Goal: Task Accomplishment & Management: Complete application form

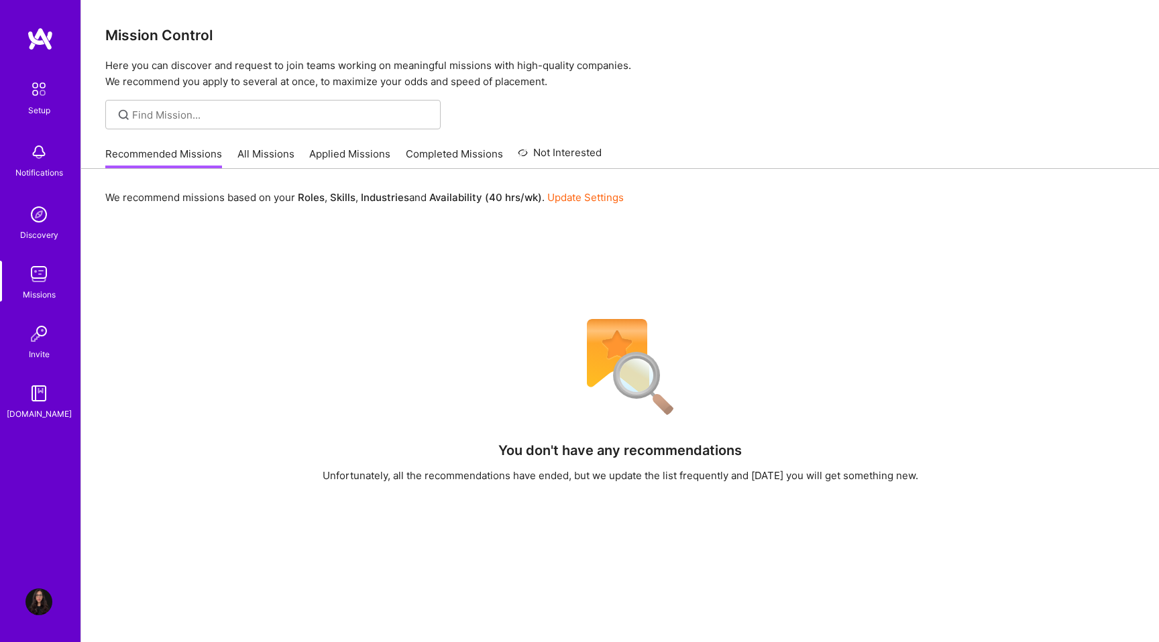
click at [262, 146] on div "Recommended Missions All Missions Applied Missions Completed Missions Not Inter…" at bounding box center [353, 153] width 496 height 29
click at [341, 154] on link "Applied Missions" at bounding box center [349, 158] width 81 height 22
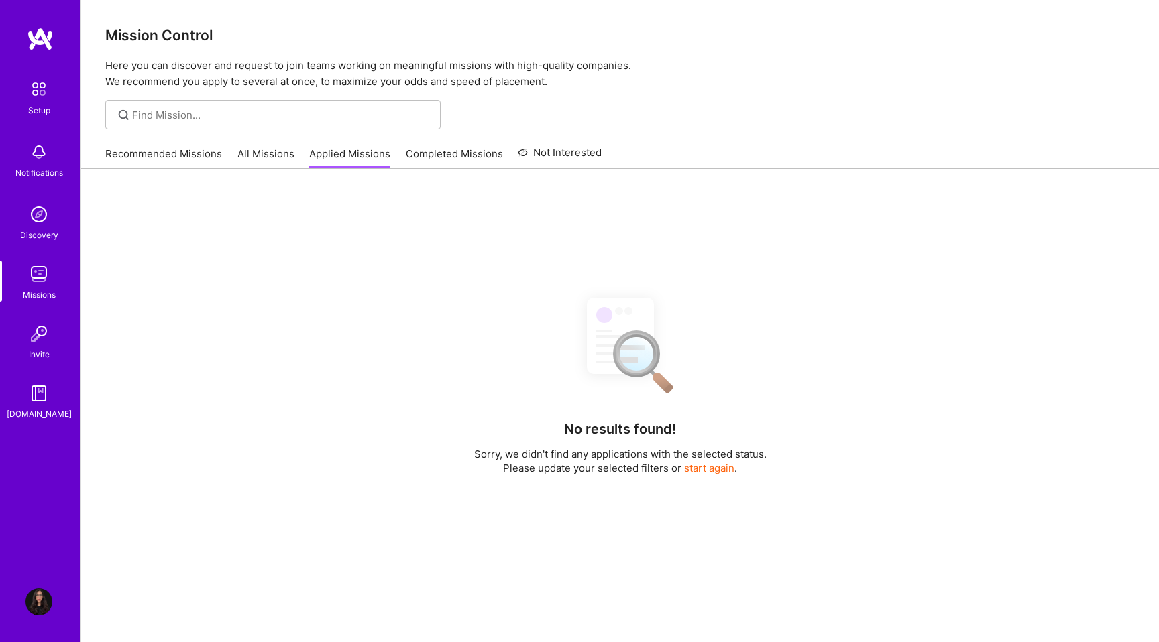
click at [275, 150] on link "All Missions" at bounding box center [265, 158] width 57 height 22
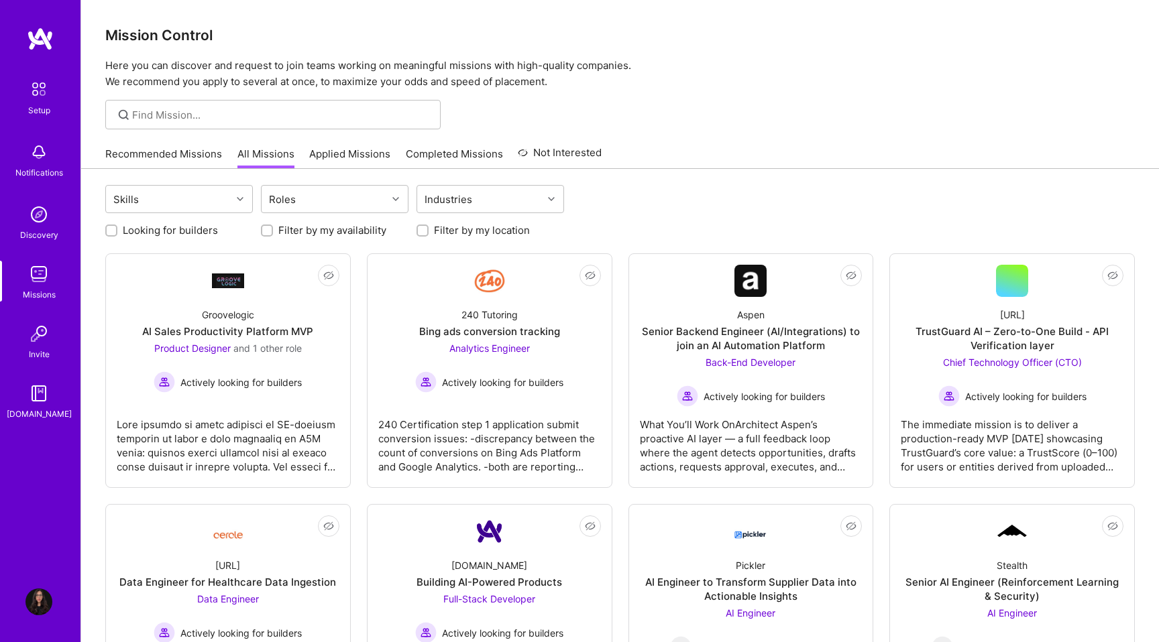
click at [162, 231] on label "Looking for builders" at bounding box center [170, 230] width 95 height 14
click at [117, 231] on input "Looking for builders" at bounding box center [112, 231] width 9 height 9
checkbox input "true"
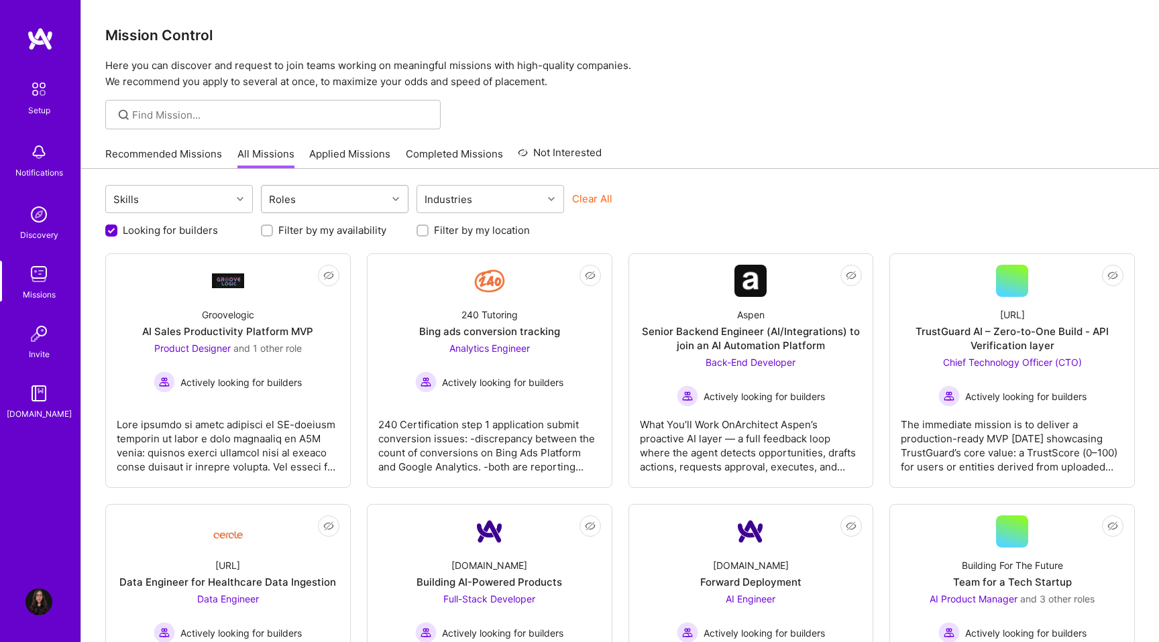
click at [287, 205] on div "Roles" at bounding box center [283, 199] width 34 height 19
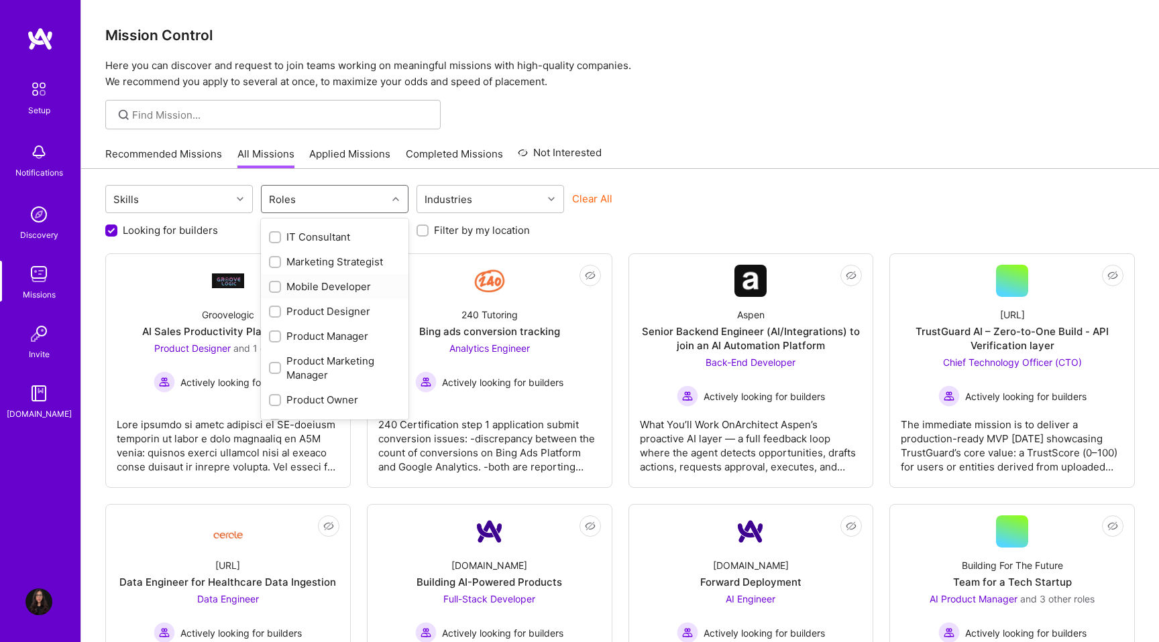
scroll to position [479, 0]
click at [311, 304] on div "Product Designer" at bounding box center [334, 304] width 131 height 14
checkbox input "true"
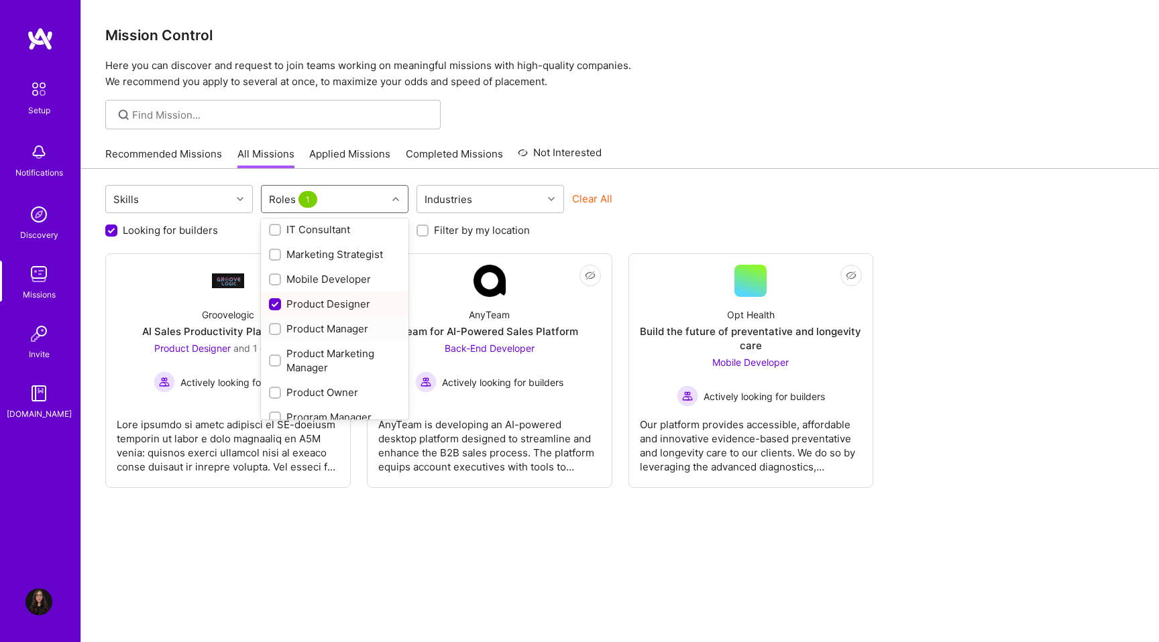
click at [310, 327] on div "Product Manager" at bounding box center [334, 329] width 131 height 14
checkbox input "true"
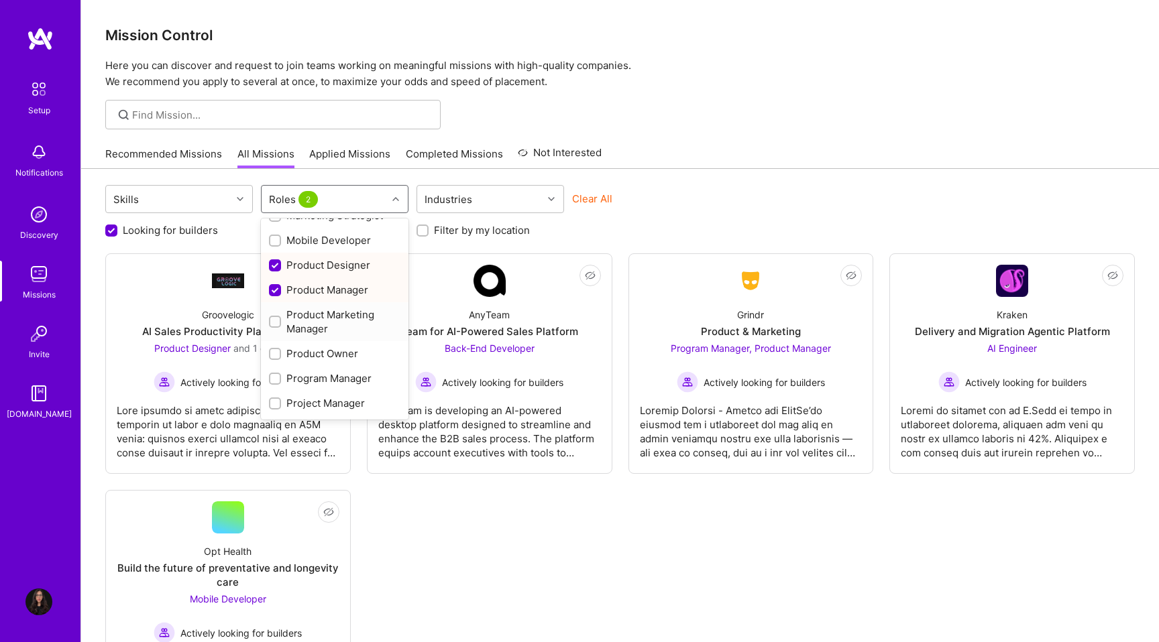
scroll to position [525, 0]
click at [310, 347] on div "Product Owner" at bounding box center [334, 346] width 131 height 14
checkbox input "true"
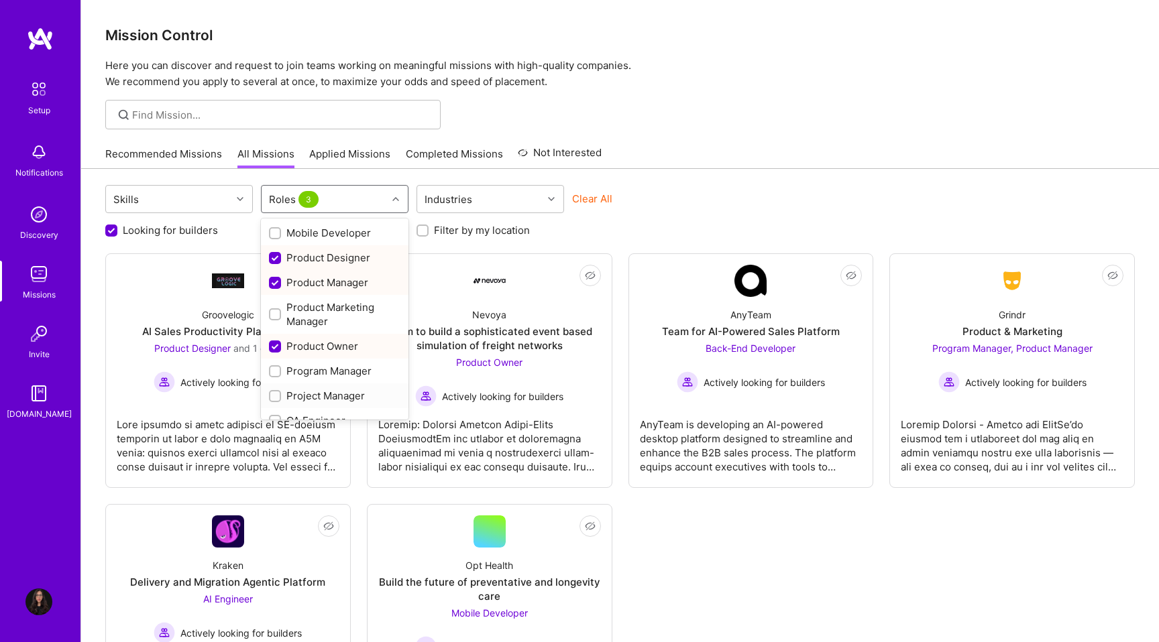
click at [308, 390] on div "Project Manager" at bounding box center [334, 396] width 131 height 14
checkbox input "true"
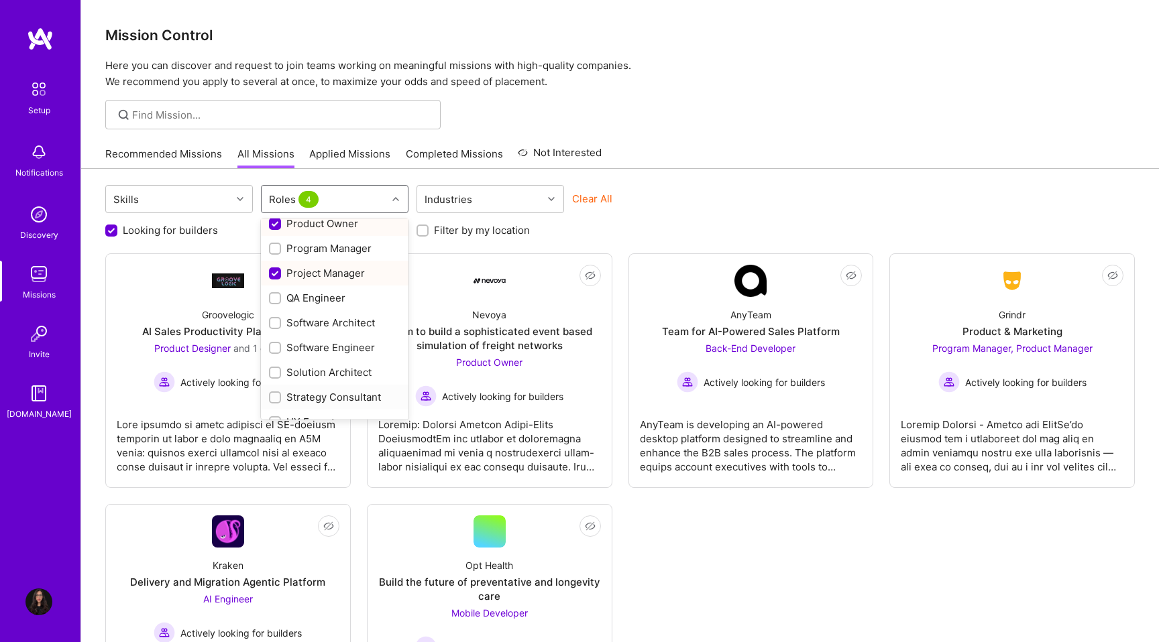
scroll to position [665, 0]
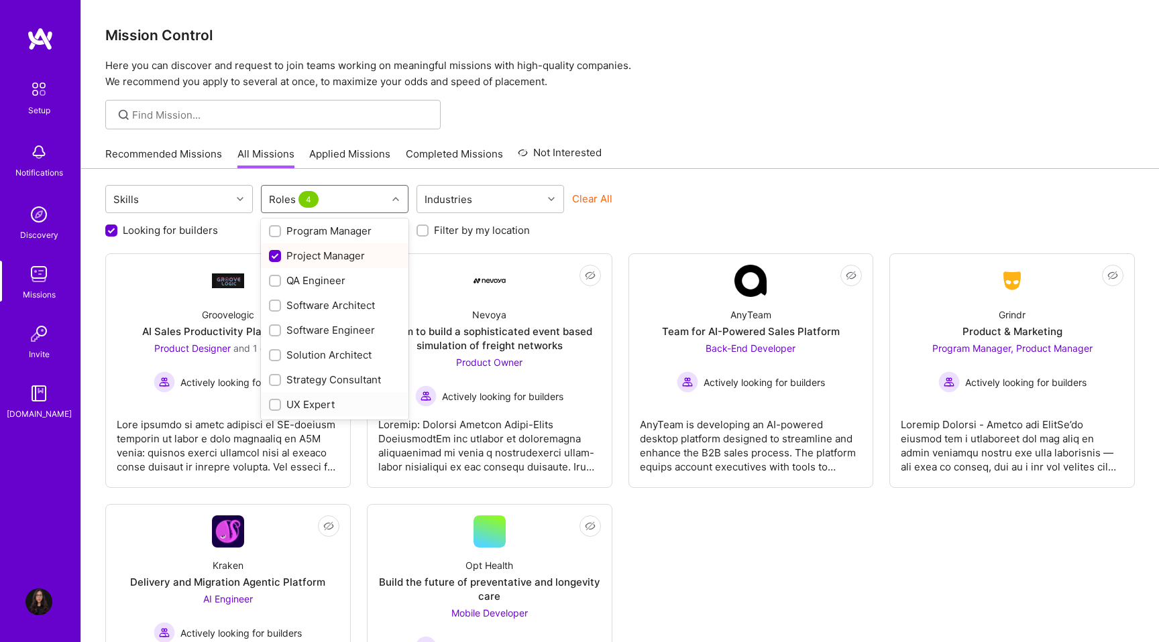
click at [306, 406] on div "UX Expert" at bounding box center [334, 405] width 131 height 14
checkbox input "true"
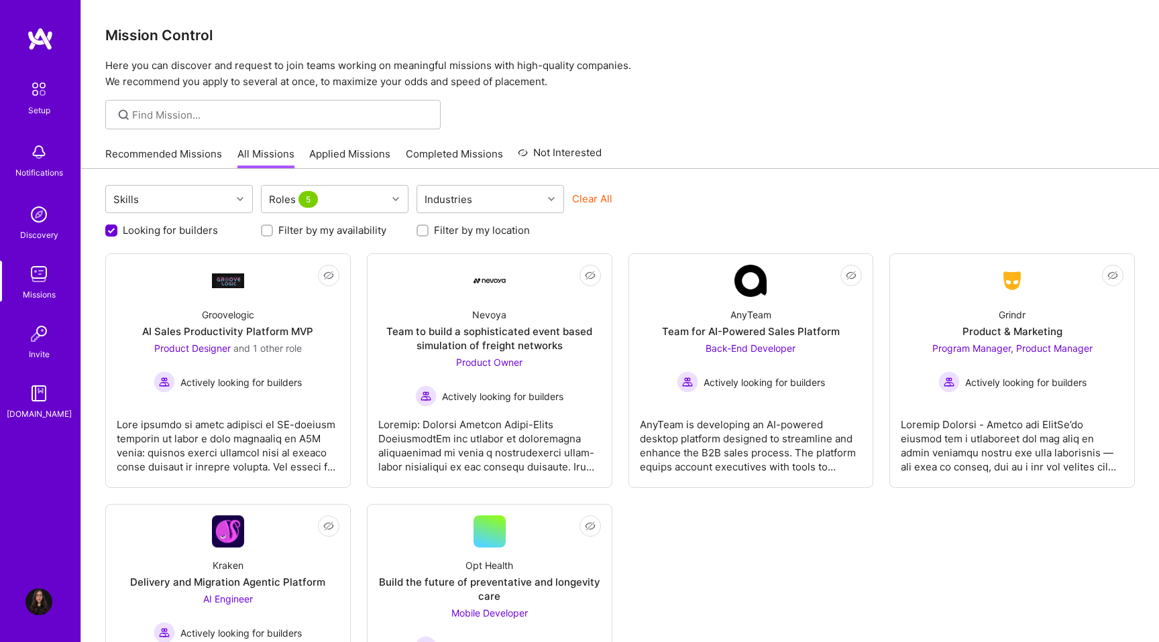
click at [569, 231] on div "Looking for builders Filter by my availability Filter by my location" at bounding box center [619, 227] width 1029 height 21
click at [445, 232] on label "Filter by my location" at bounding box center [482, 230] width 96 height 14
click at [429, 232] on input "Filter by my location" at bounding box center [423, 231] width 9 height 9
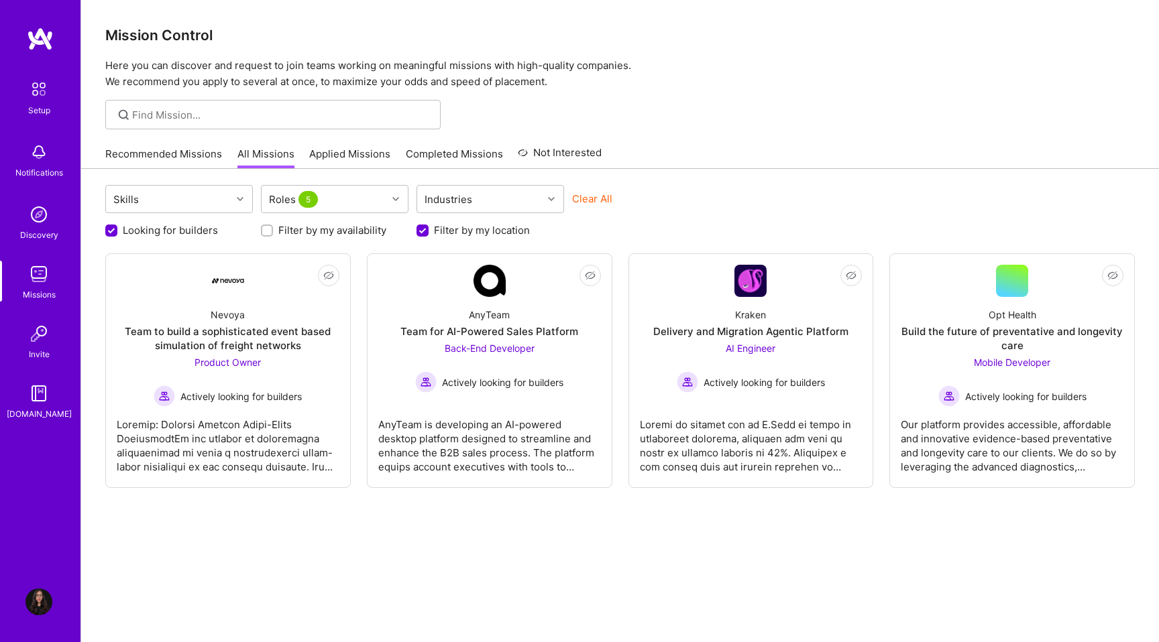
scroll to position [0, 0]
click at [496, 234] on label "Filter by my location" at bounding box center [482, 230] width 96 height 14
click at [430, 234] on input "Filter by my location" at bounding box center [424, 231] width 12 height 12
checkbox input "false"
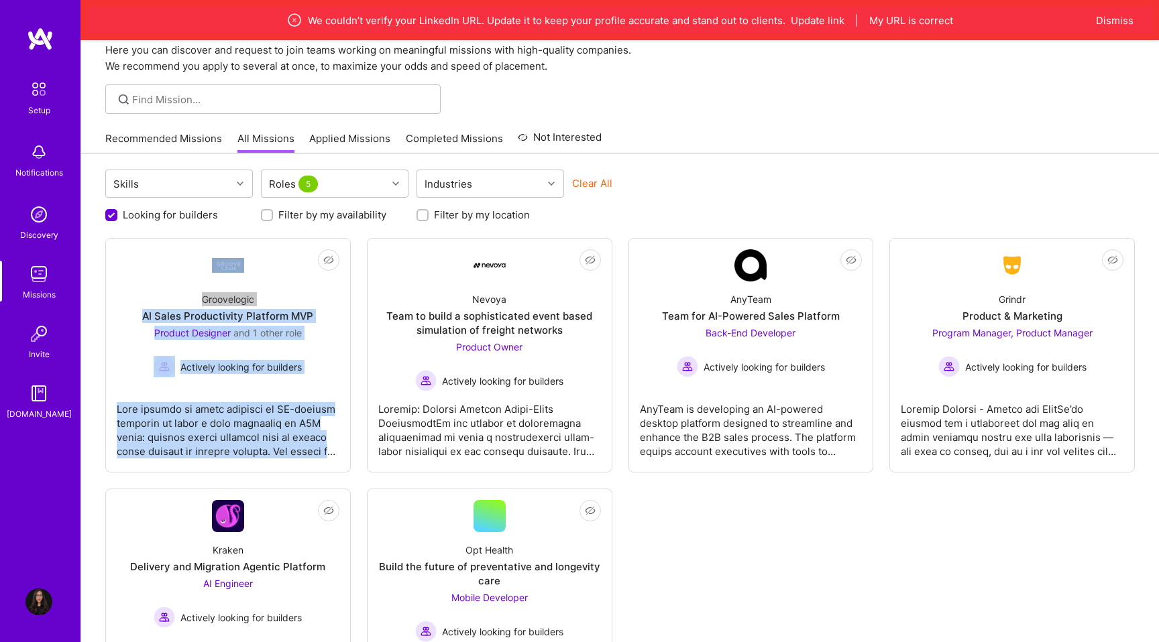
scroll to position [96, 0]
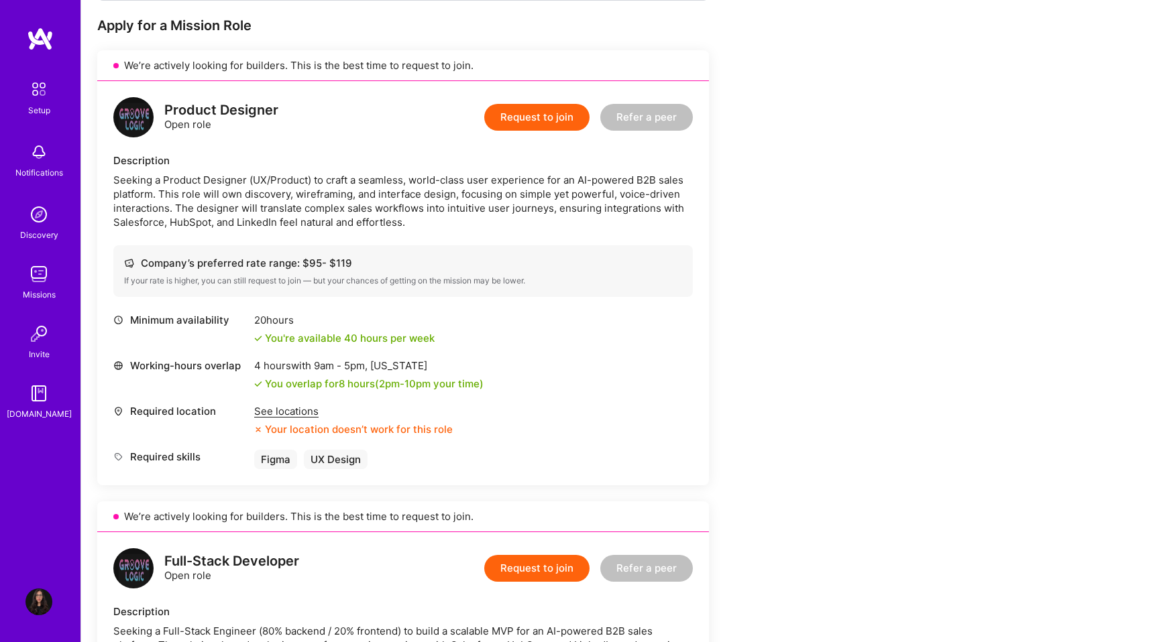
scroll to position [288, 0]
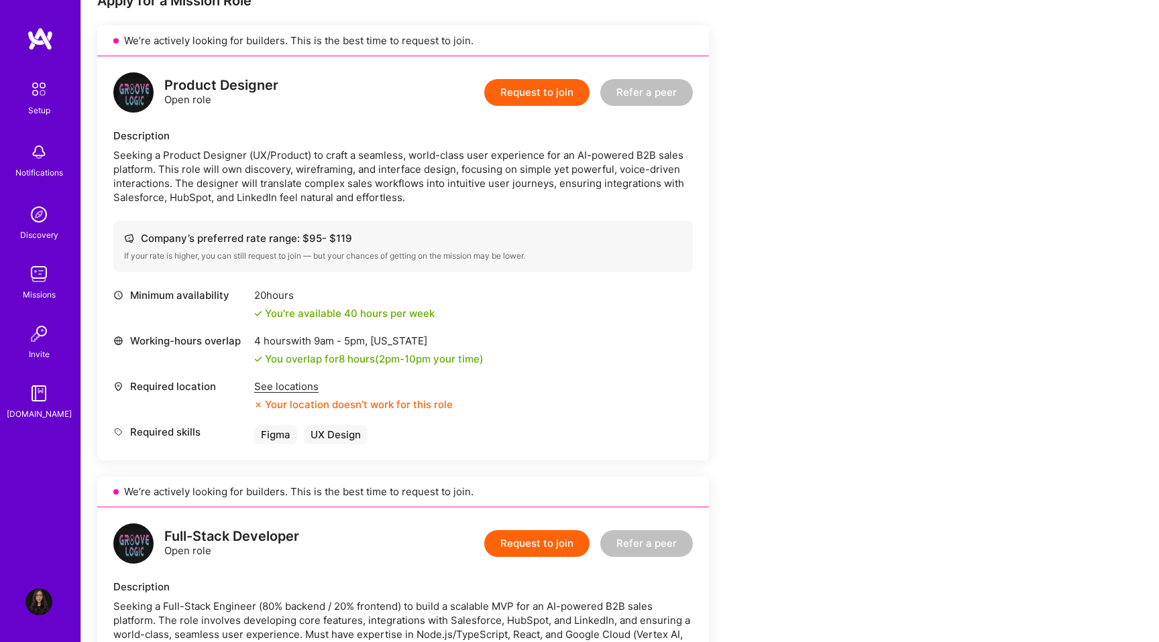
click at [302, 388] on div "See locations" at bounding box center [353, 387] width 198 height 14
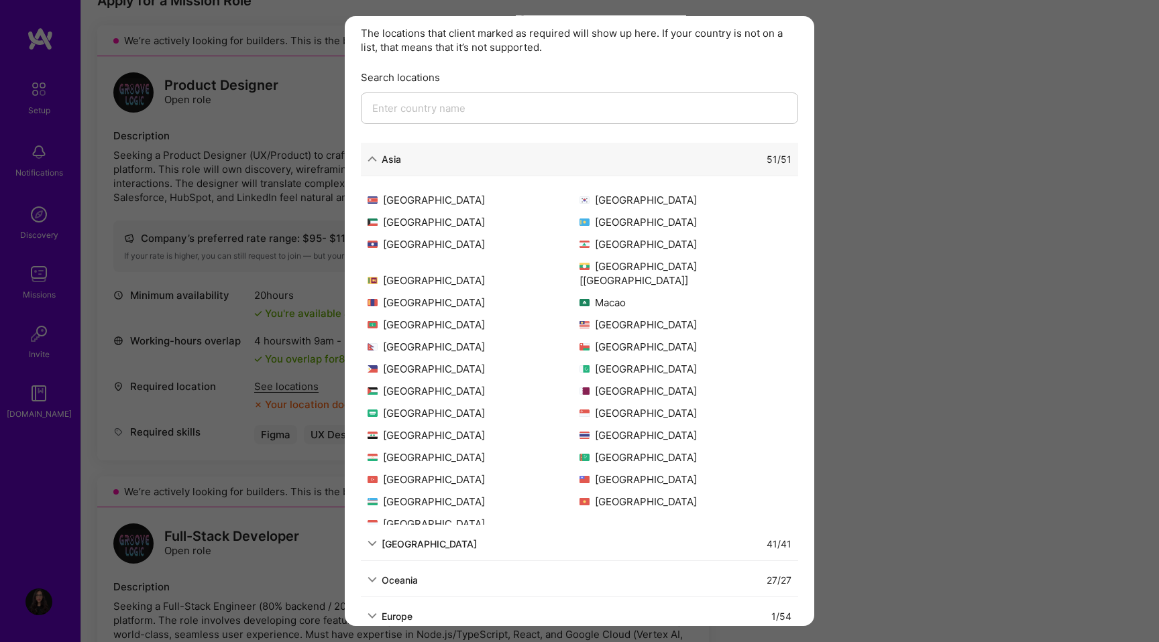
scroll to position [60, 0]
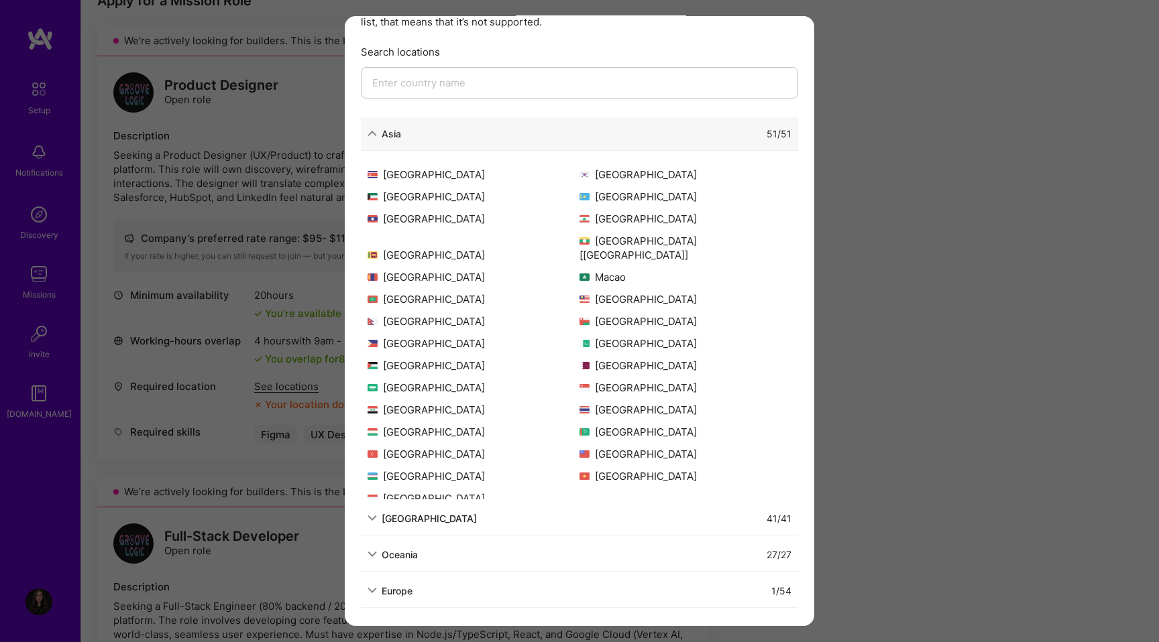
click at [394, 590] on div "Europe" at bounding box center [397, 591] width 31 height 14
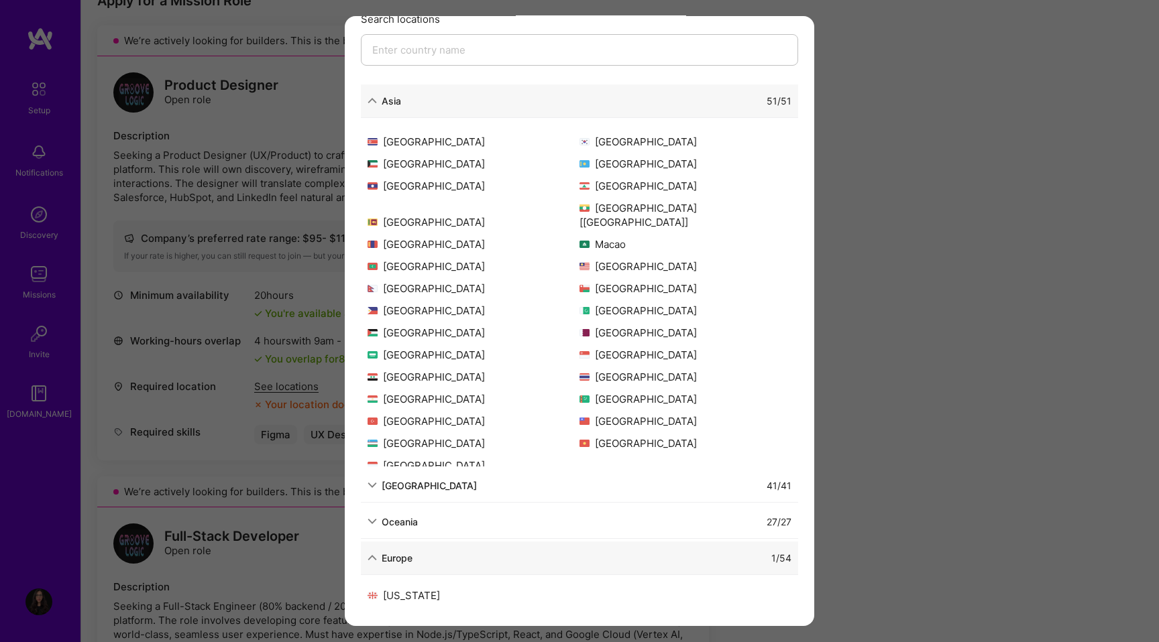
click at [286, 428] on div "Allowed Locations The locations that client marked as required will show up her…" at bounding box center [579, 321] width 1159 height 642
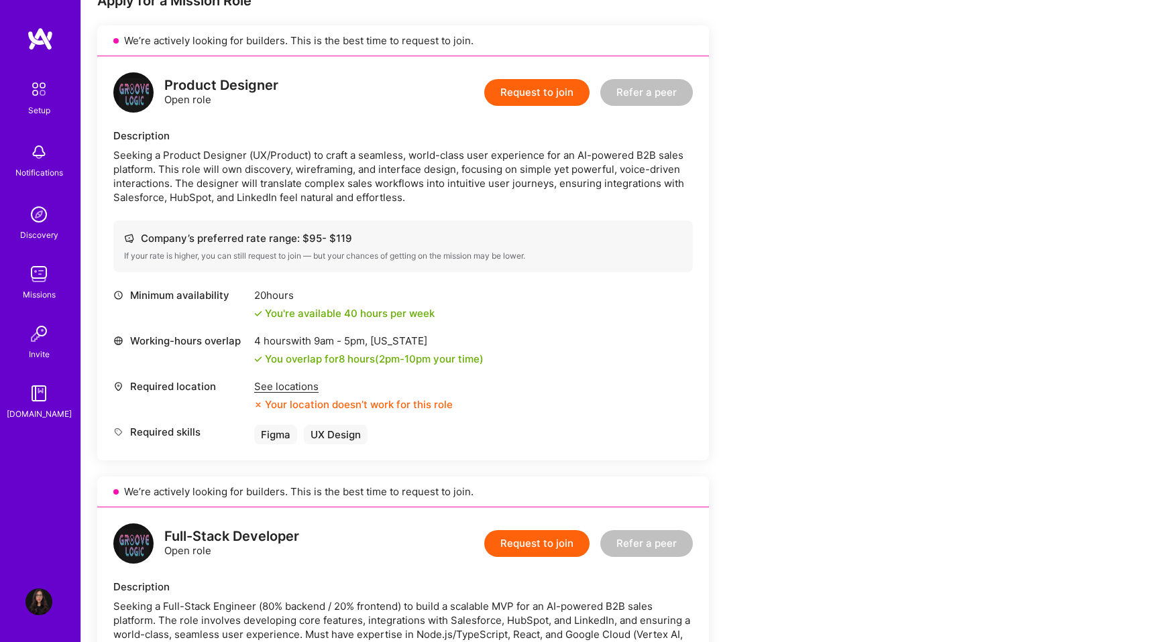
click at [533, 91] on button "Request to join" at bounding box center [536, 92] width 105 height 27
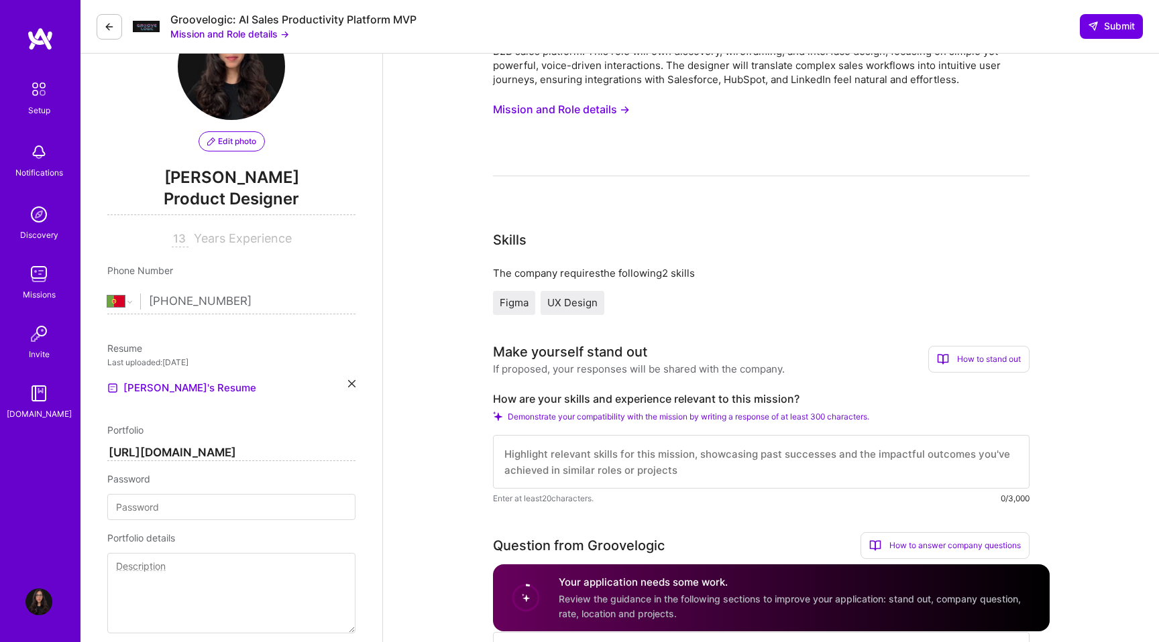
scroll to position [91, 0]
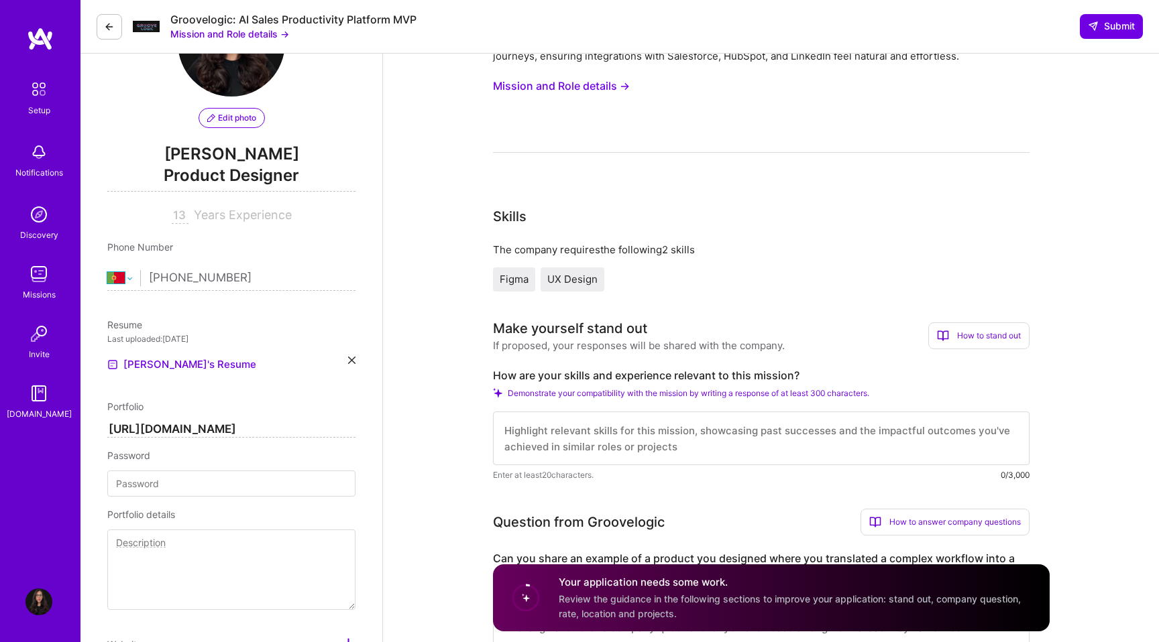
click at [127, 279] on select "[GEOGRAPHIC_DATA] [GEOGRAPHIC_DATA] [GEOGRAPHIC_DATA] [GEOGRAPHIC_DATA] [US_STA…" at bounding box center [123, 278] width 33 height 16
select select "US"
click at [121, 280] on select "[GEOGRAPHIC_DATA] [GEOGRAPHIC_DATA] [GEOGRAPHIC_DATA] [GEOGRAPHIC_DATA] [US_STA…" at bounding box center [123, 278] width 33 height 16
select select "TR"
type input "9"
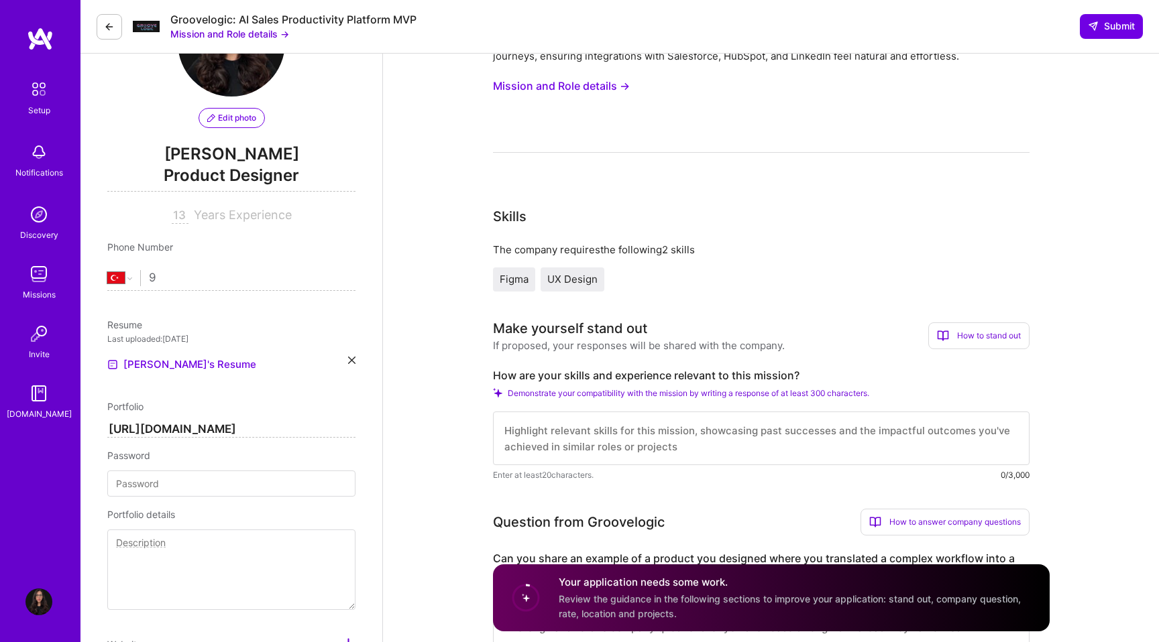
select select "US"
type input "+9"
select select "TR"
type input "[PHONE_NUMBER]"
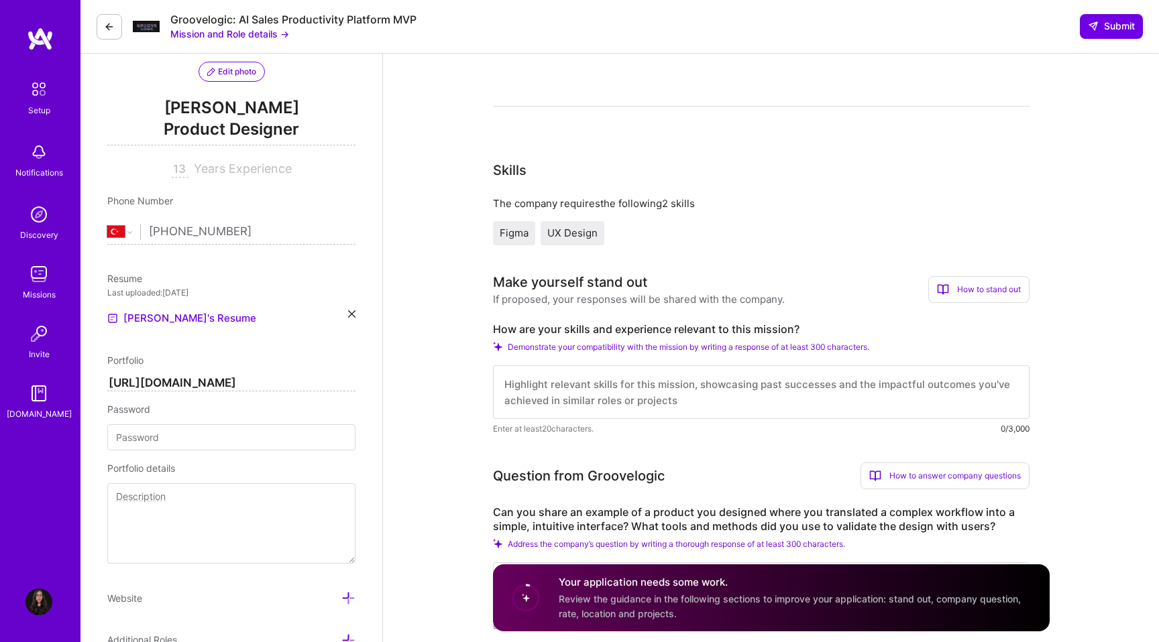
scroll to position [0, 0]
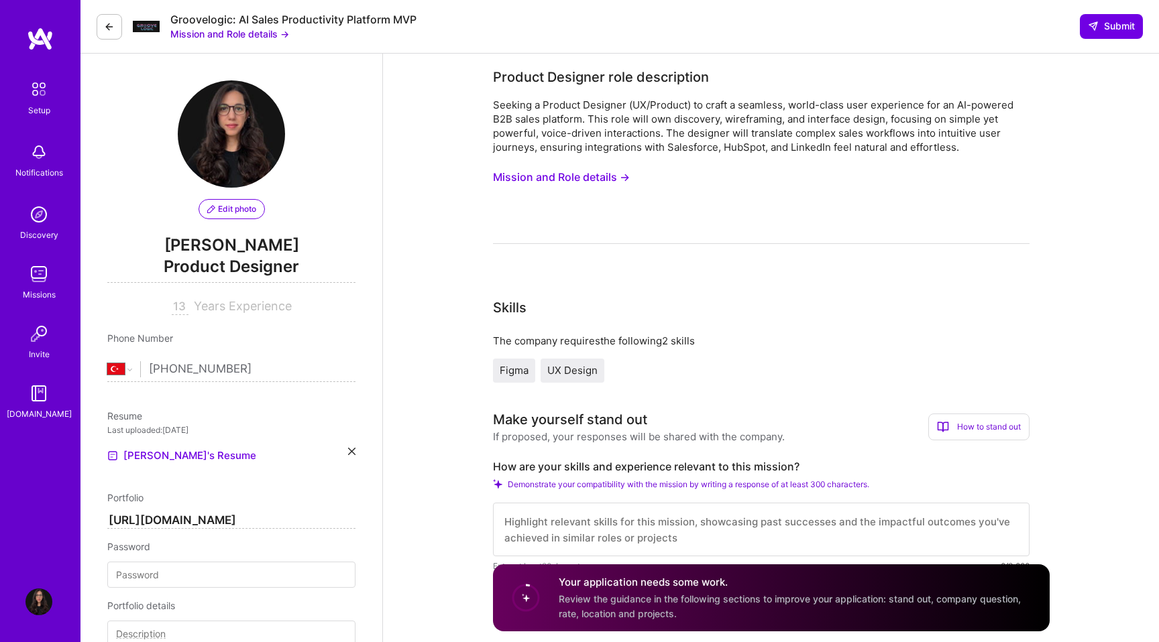
click at [547, 177] on button "Mission and Role details →" at bounding box center [561, 177] width 137 height 25
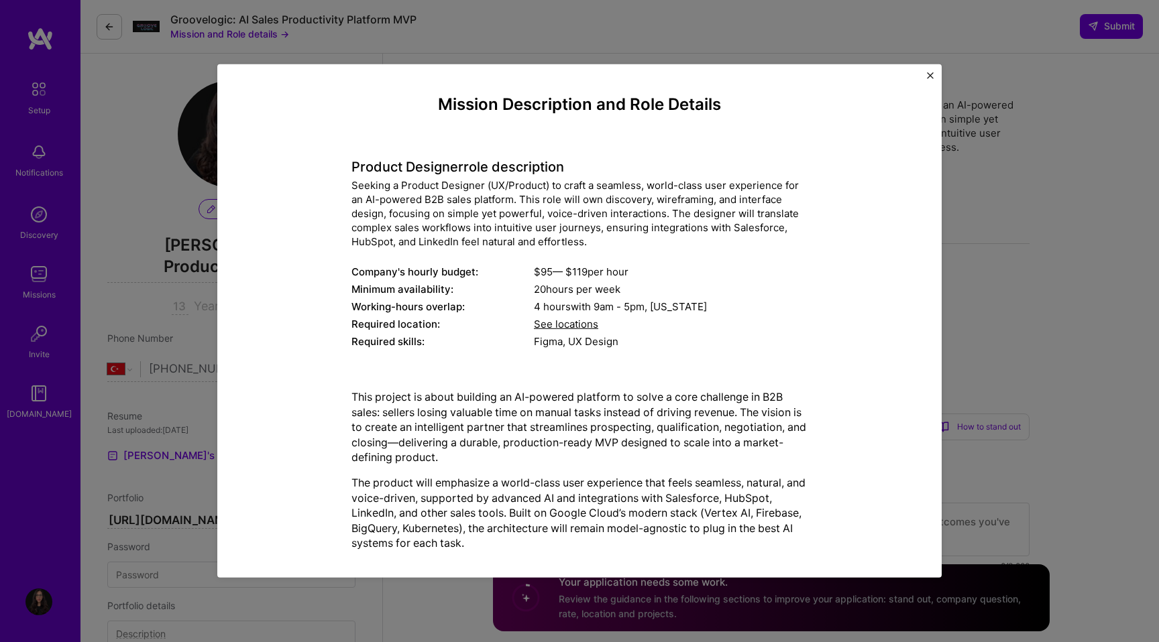
click at [492, 228] on div "Seeking a Product Designer (UX/Product) to craft a seamless, world-class user e…" at bounding box center [579, 213] width 456 height 70
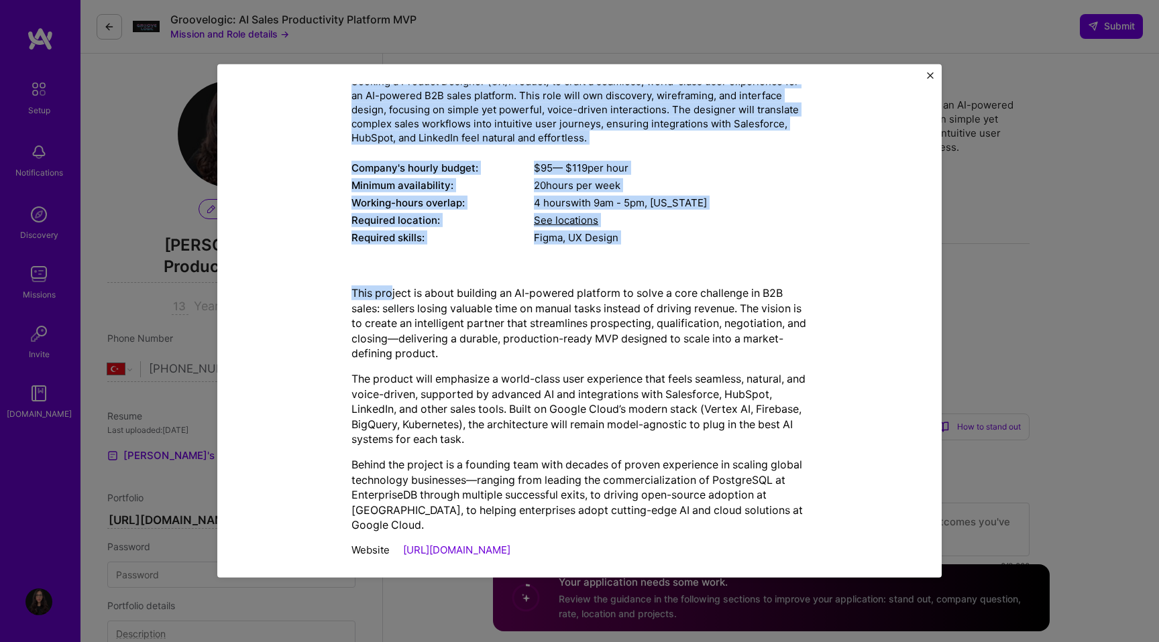
scroll to position [107, 0]
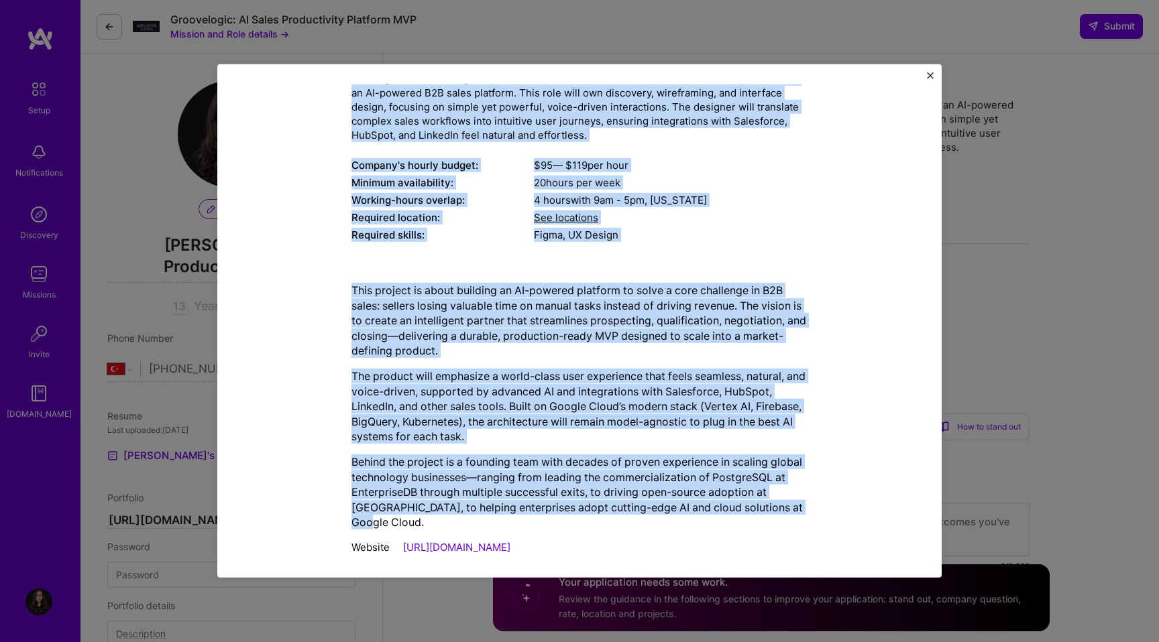
drag, startPoint x: 349, startPoint y: 164, endPoint x: 828, endPoint y: 506, distance: 588.8
click at [828, 506] on div "Mission Description and Role Details Product Designer role description Seeking …" at bounding box center [579, 276] width 663 height 574
copy div "Loremip Dolorsit amet consectetur Adipisc e Seddoei Temporin (UT/Laboree) do ma…"
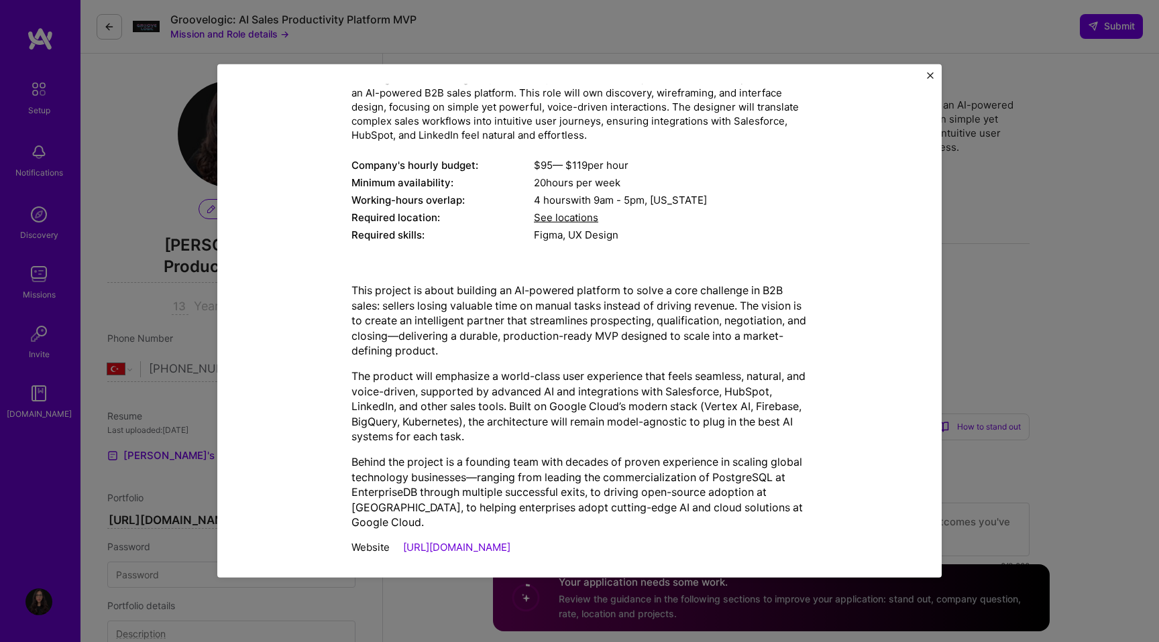
click at [997, 404] on div "Mission Description and Role Details Product Designer role description Seeking …" at bounding box center [579, 321] width 1159 height 642
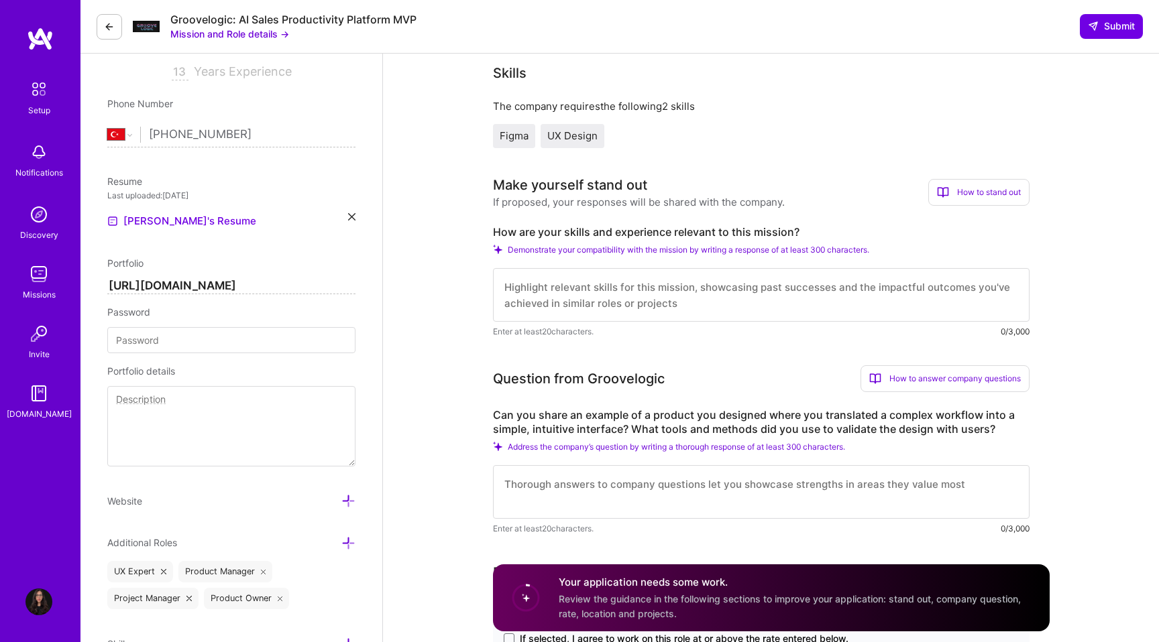
scroll to position [264, 0]
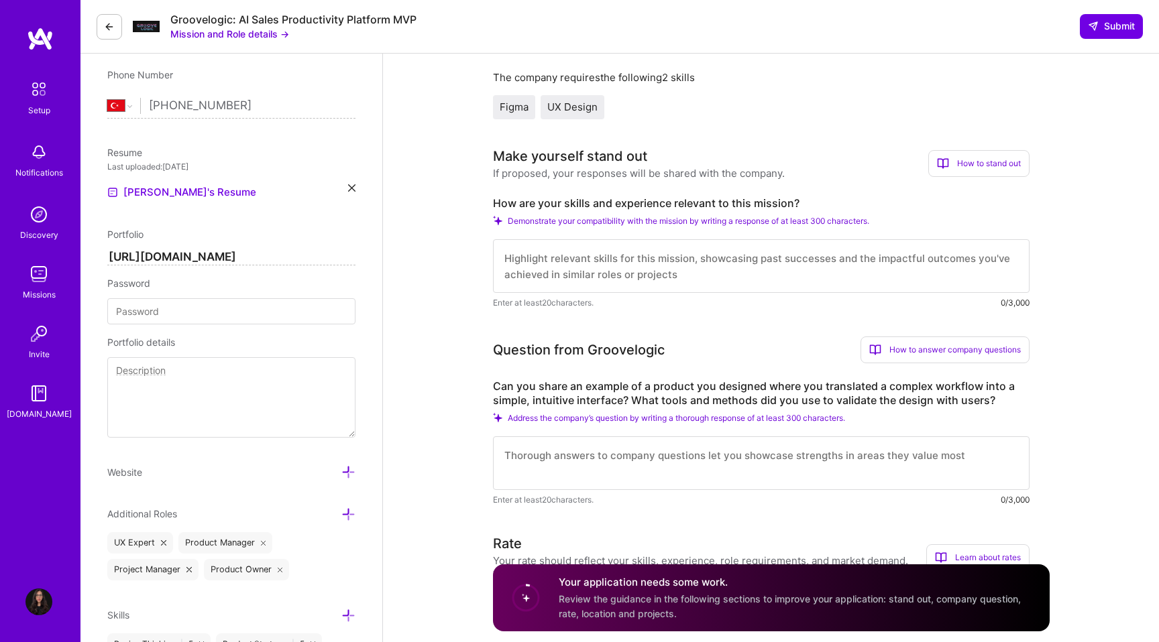
click at [673, 203] on label "How are your skills and experience relevant to this mission?" at bounding box center [761, 203] width 536 height 14
copy label "How are your skills and experience relevant to this mission?"
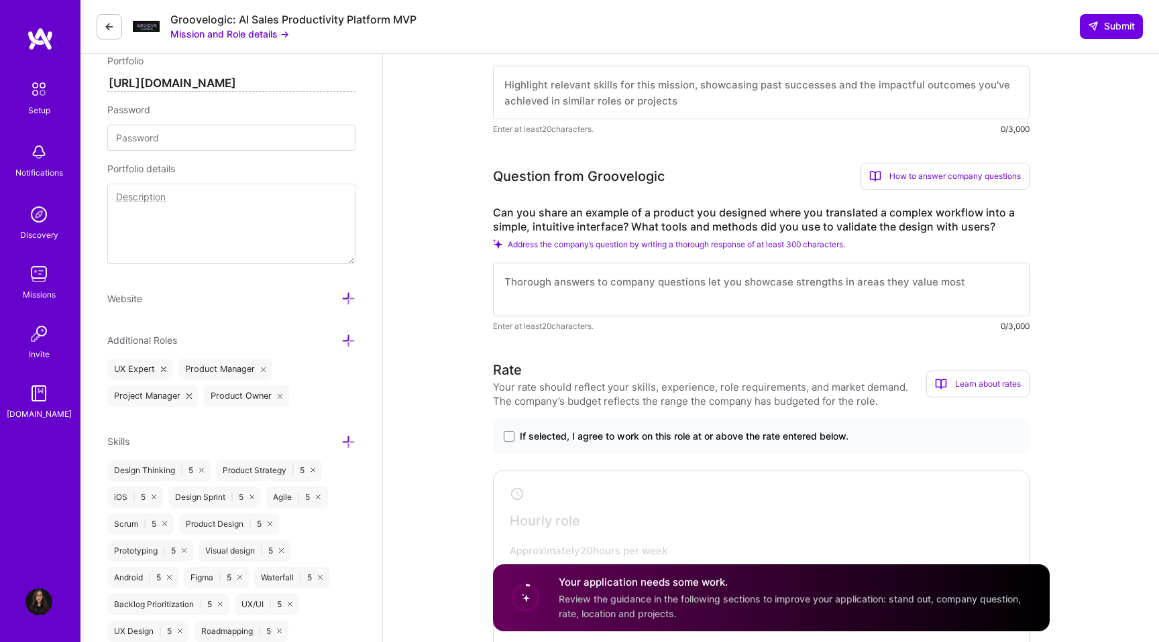
scroll to position [455, 0]
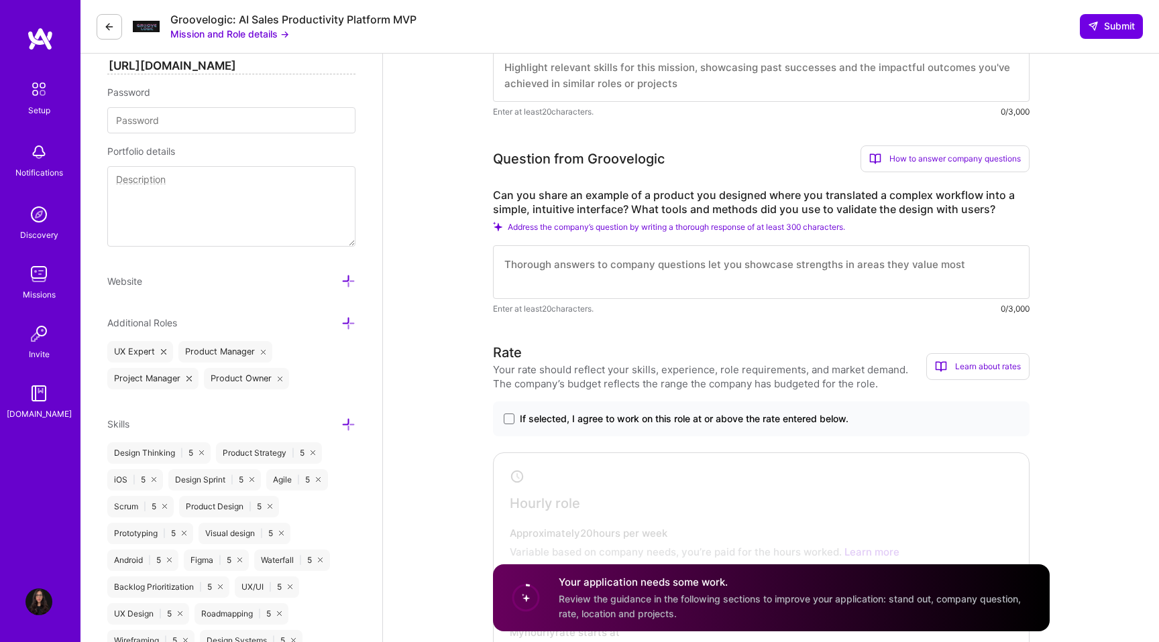
click at [644, 211] on label "Can you share an example of a product you designed where you translated a compl…" at bounding box center [761, 202] width 536 height 28
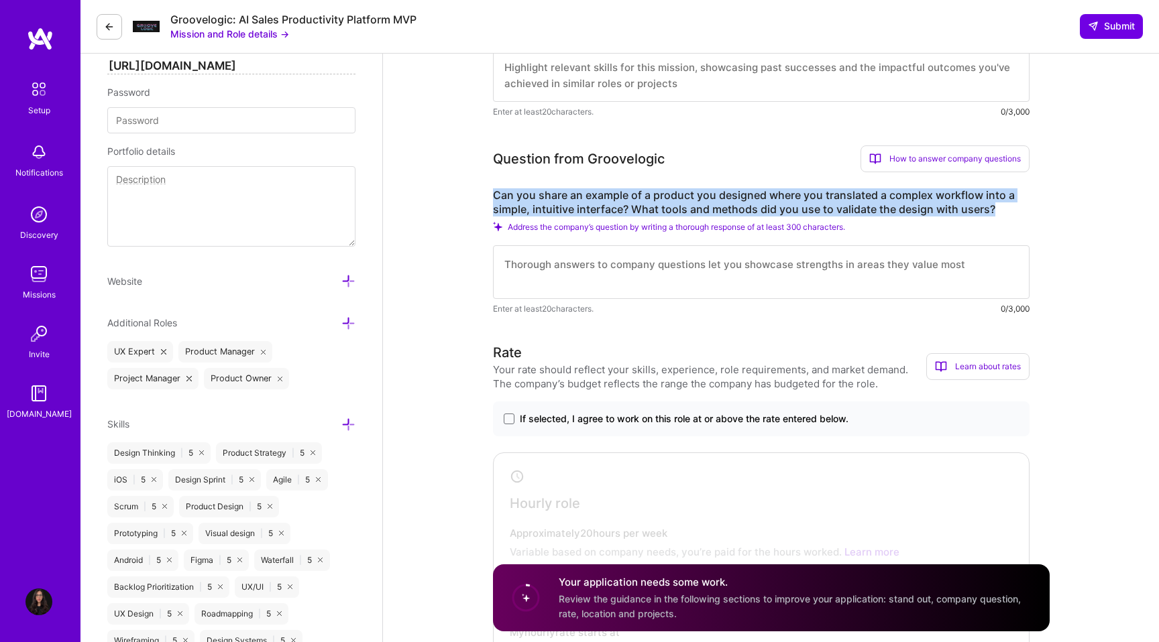
click at [644, 211] on label "Can you share an example of a product you designed where you translated a compl…" at bounding box center [761, 202] width 536 height 28
copy label "Can you share an example of a product you designed where you translated a compl…"
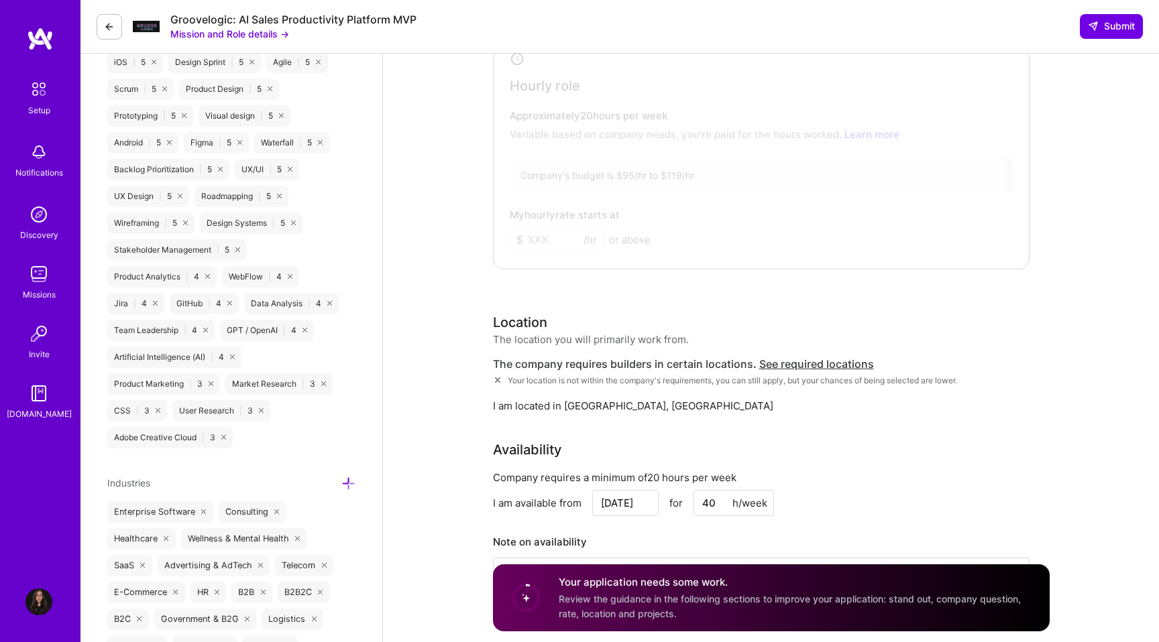
scroll to position [873, 0]
click at [38, 598] on img at bounding box center [38, 602] width 27 height 27
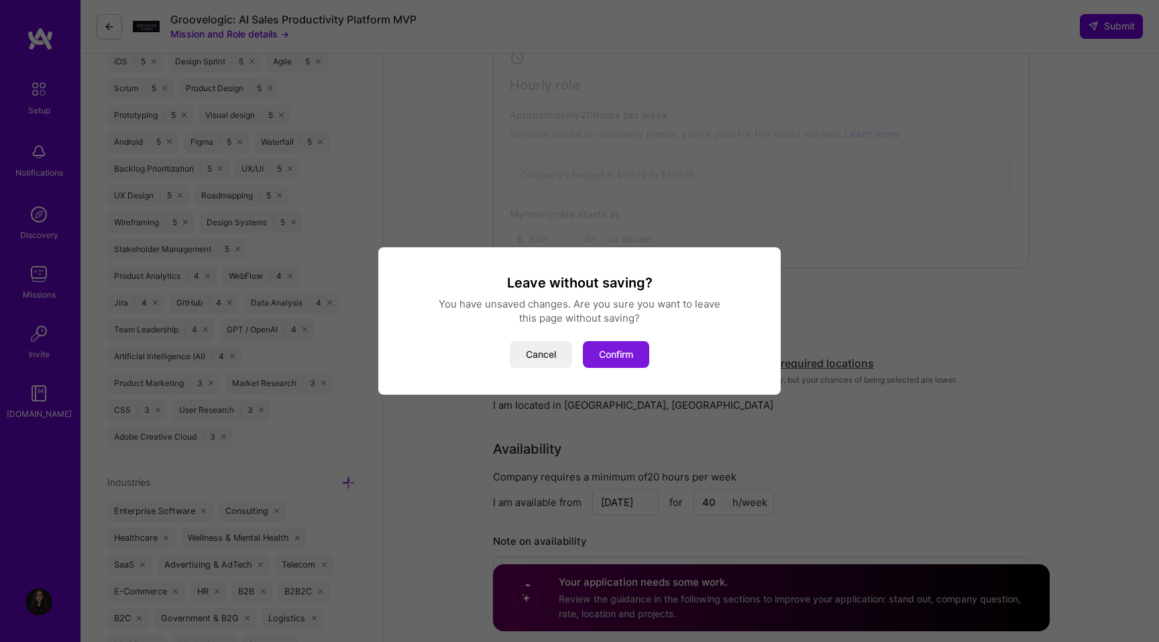
click at [614, 353] on button "Confirm" at bounding box center [616, 354] width 66 height 27
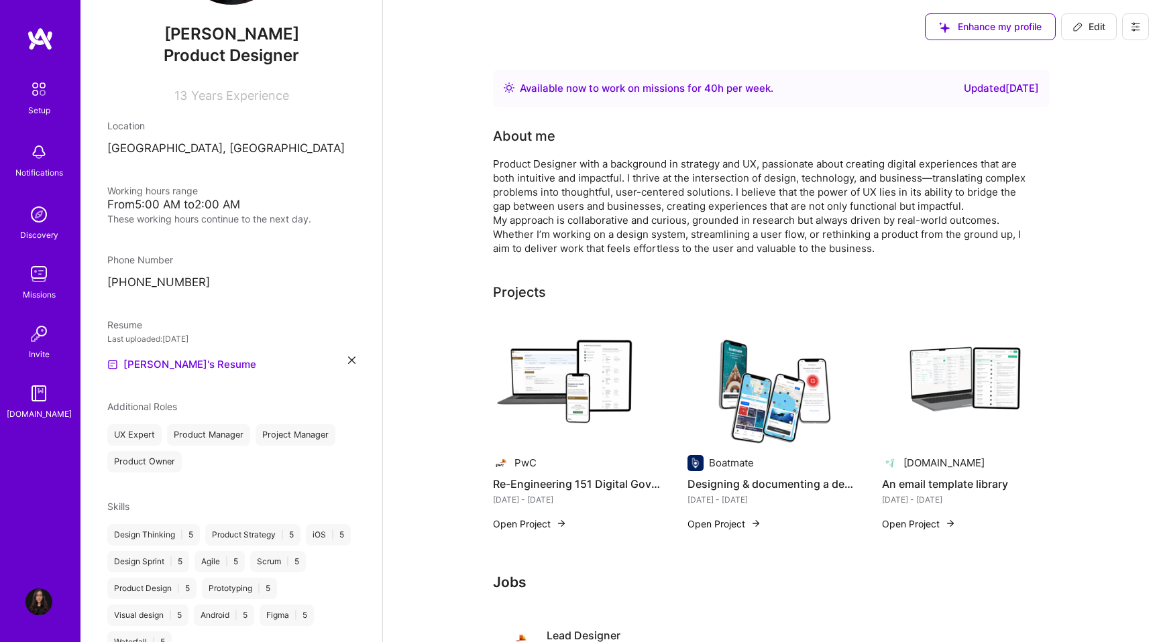
scroll to position [150, 0]
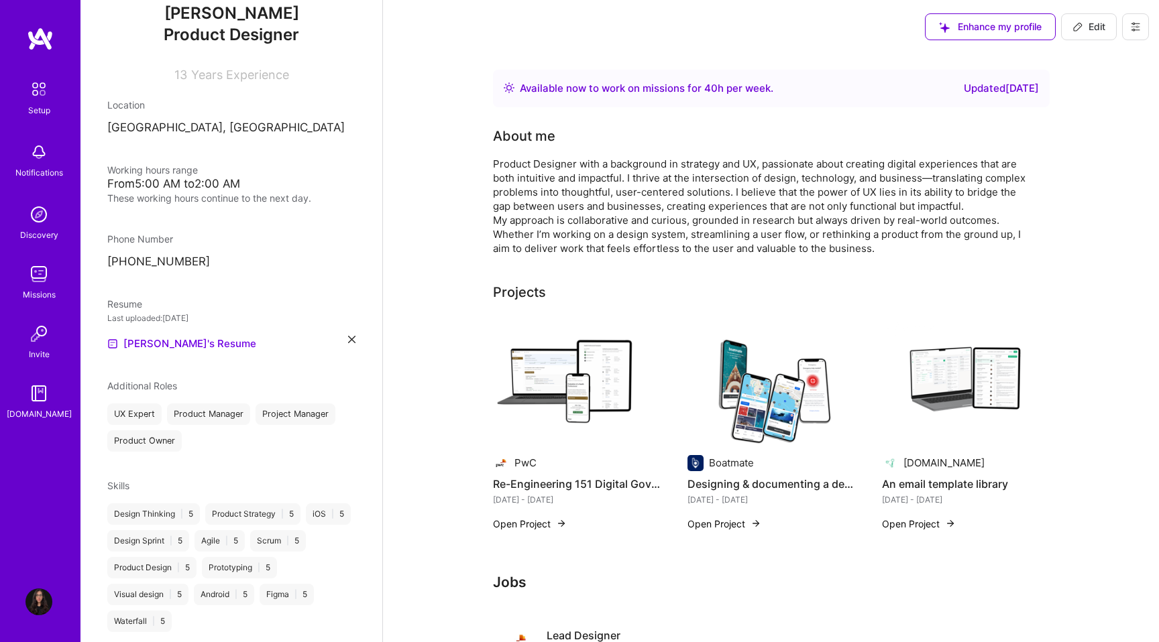
click at [1073, 24] on icon at bounding box center [1077, 26] width 11 height 11
select select "PT"
select select "Right Now"
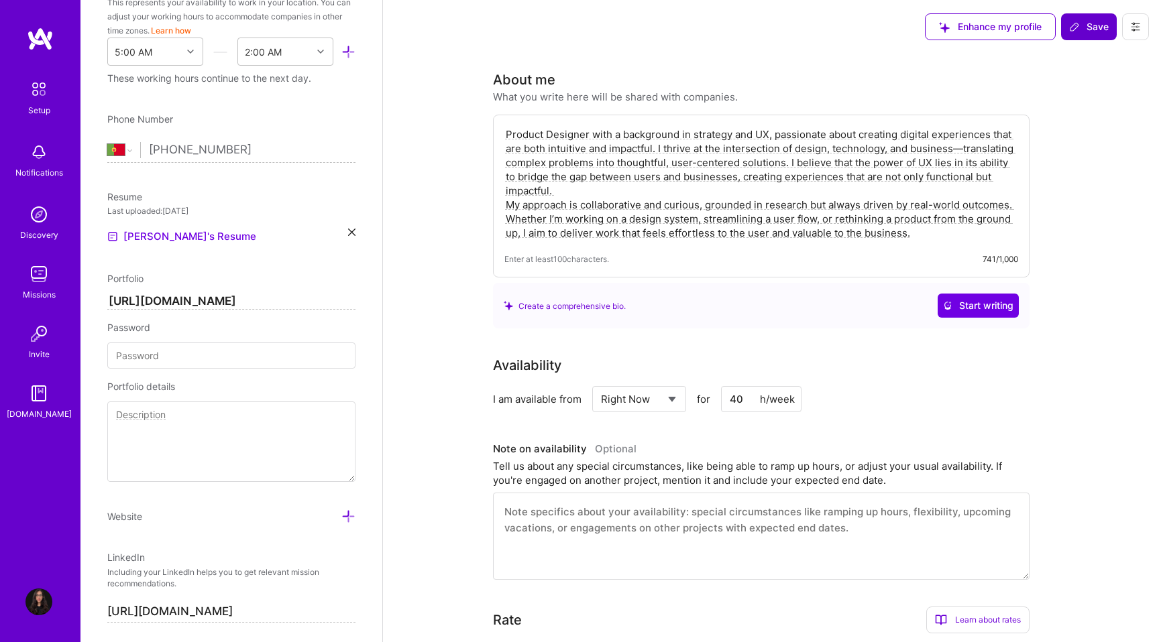
scroll to position [427, 0]
click at [161, 152] on input "[PHONE_NUMBER]" at bounding box center [252, 152] width 207 height 39
select select "US"
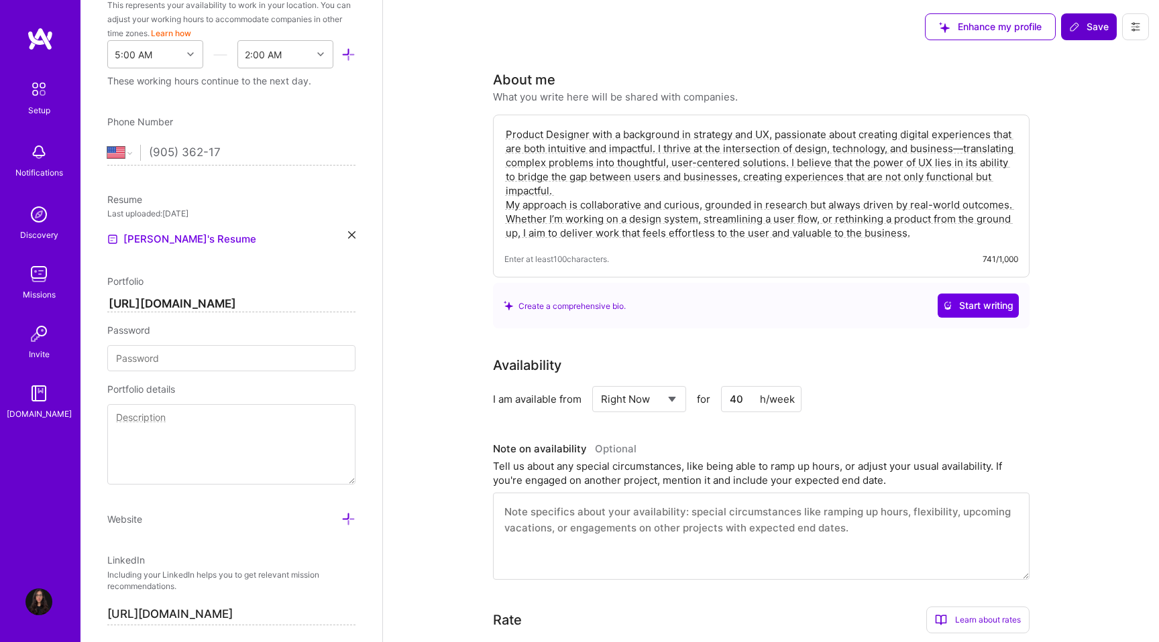
type input "(905) 362-177"
select select "CA"
type input "905362177707"
click at [149, 154] on input "905362177707" at bounding box center [252, 152] width 207 height 39
select select "TR"
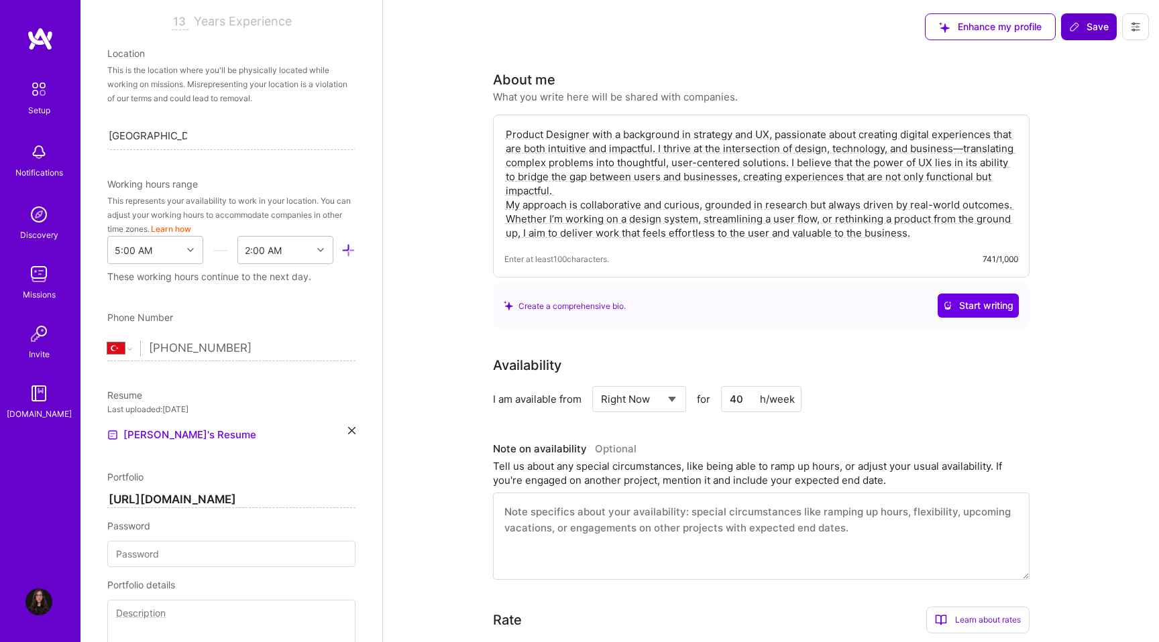
scroll to position [192, 0]
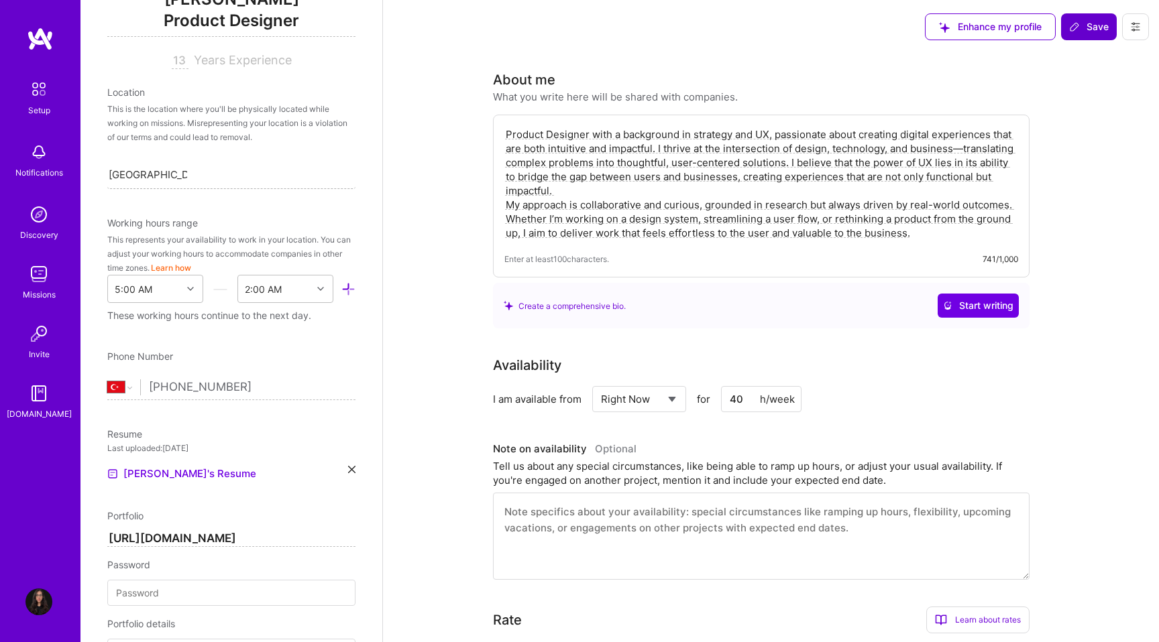
type input "[PHONE_NUMBER]"
click at [158, 177] on input "[GEOGRAPHIC_DATA], [GEOGRAPHIC_DATA]" at bounding box center [148, 175] width 78 height 14
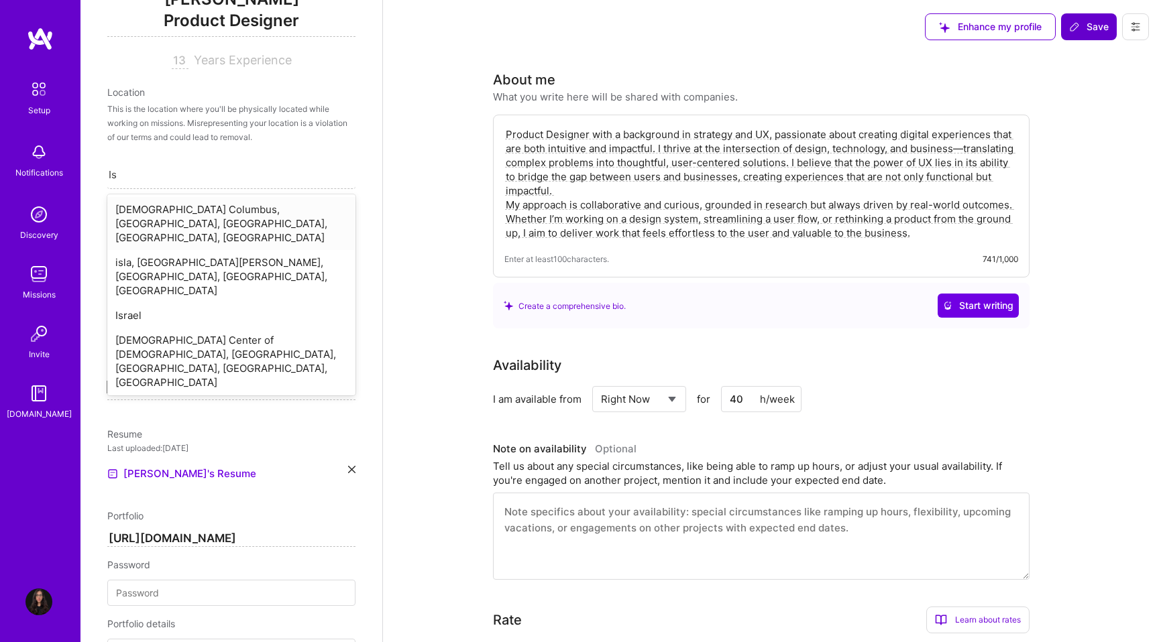
type input "Ist"
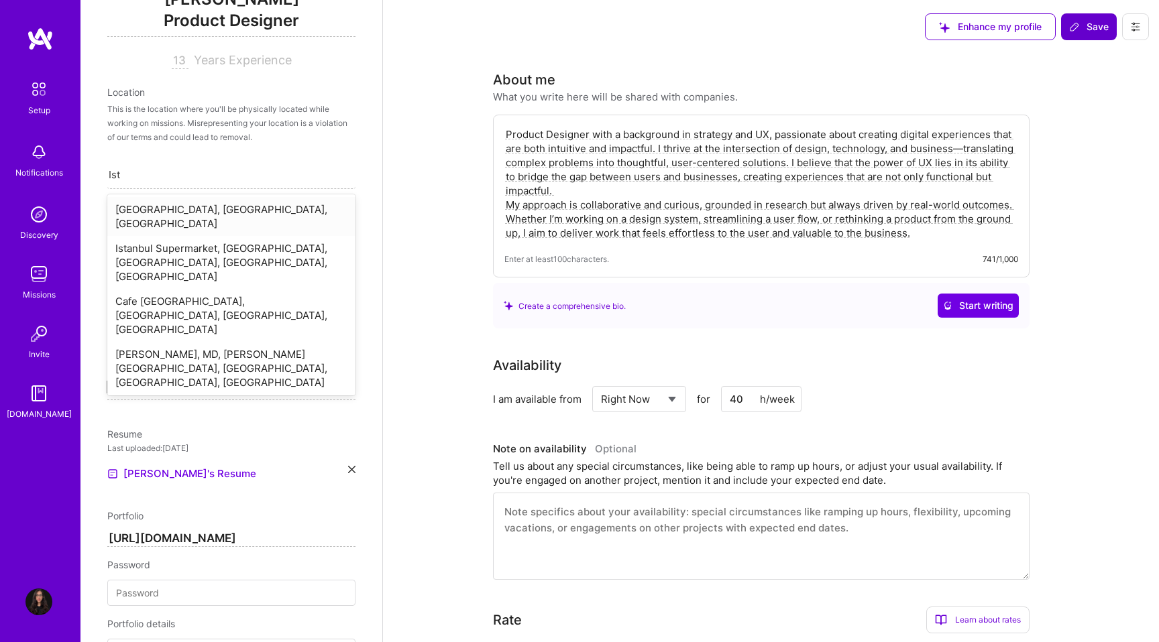
click at [153, 205] on div "[GEOGRAPHIC_DATA], [GEOGRAPHIC_DATA], [GEOGRAPHIC_DATA]" at bounding box center [231, 216] width 248 height 39
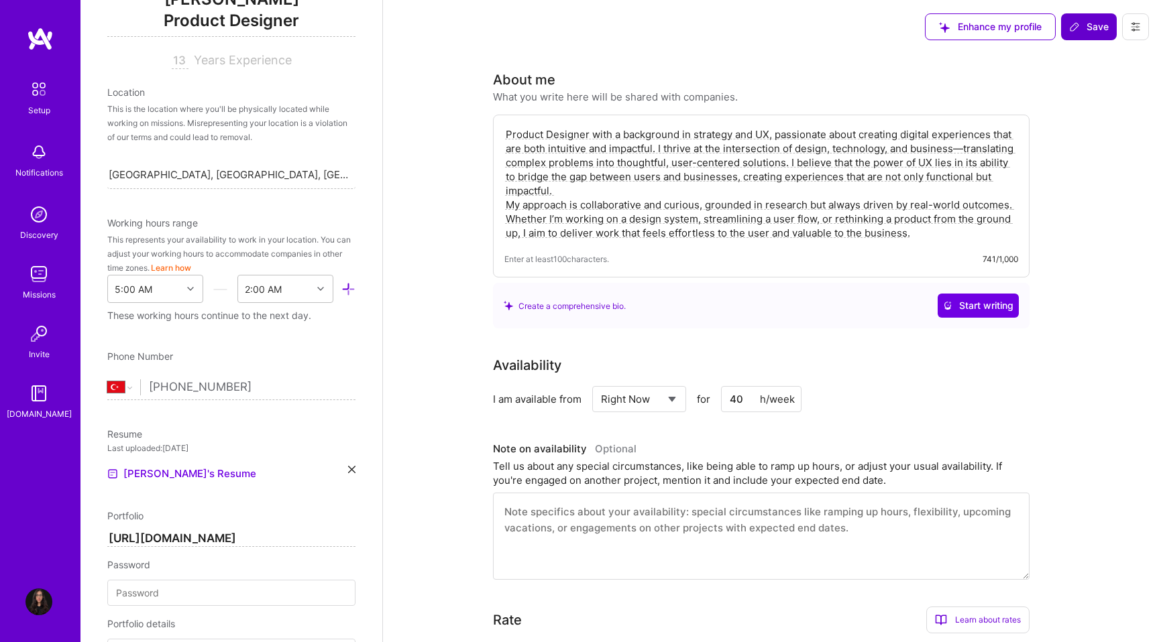
click at [1083, 25] on span "Save" at bounding box center [1089, 26] width 40 height 13
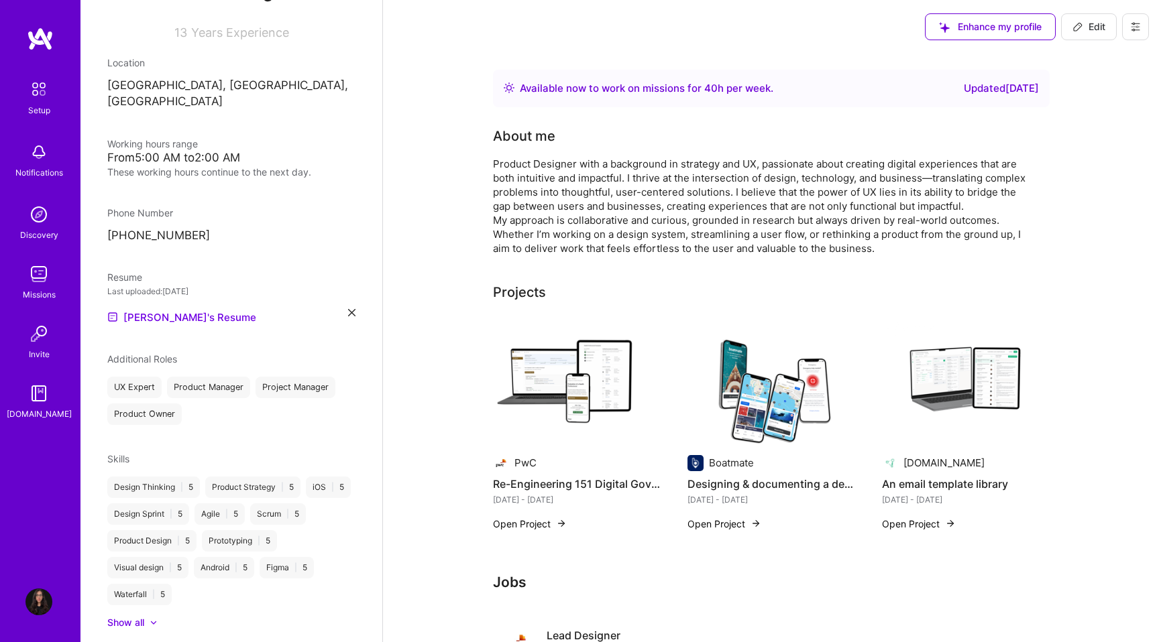
scroll to position [164, 0]
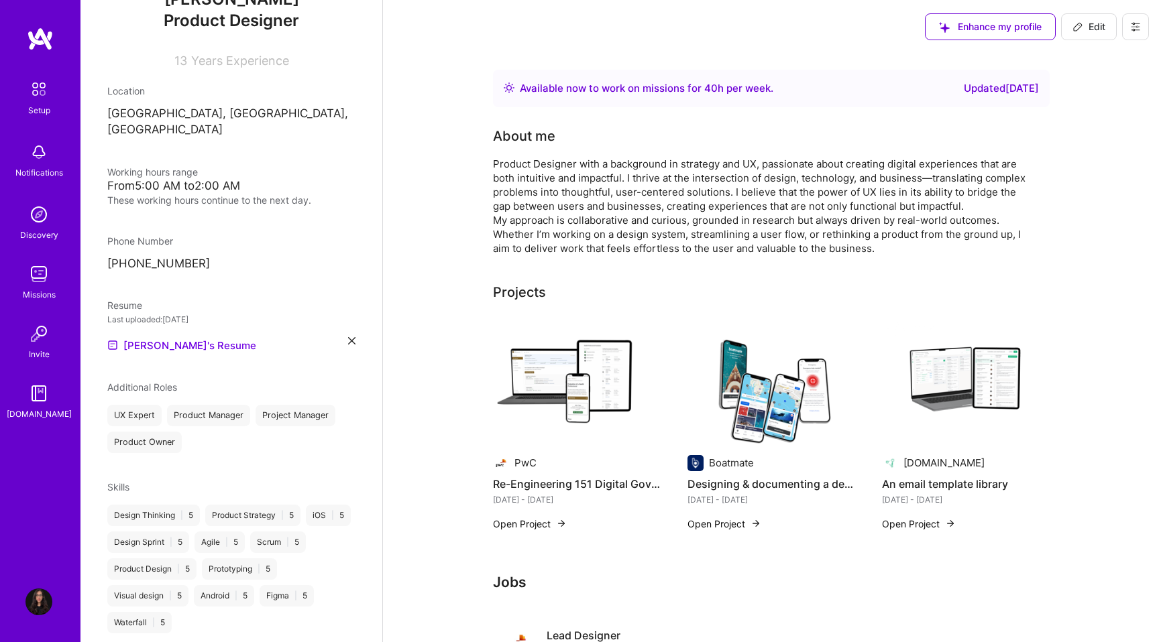
click at [1083, 27] on span "Edit" at bounding box center [1088, 26] width 33 height 13
select select "PT"
select select "Right Now"
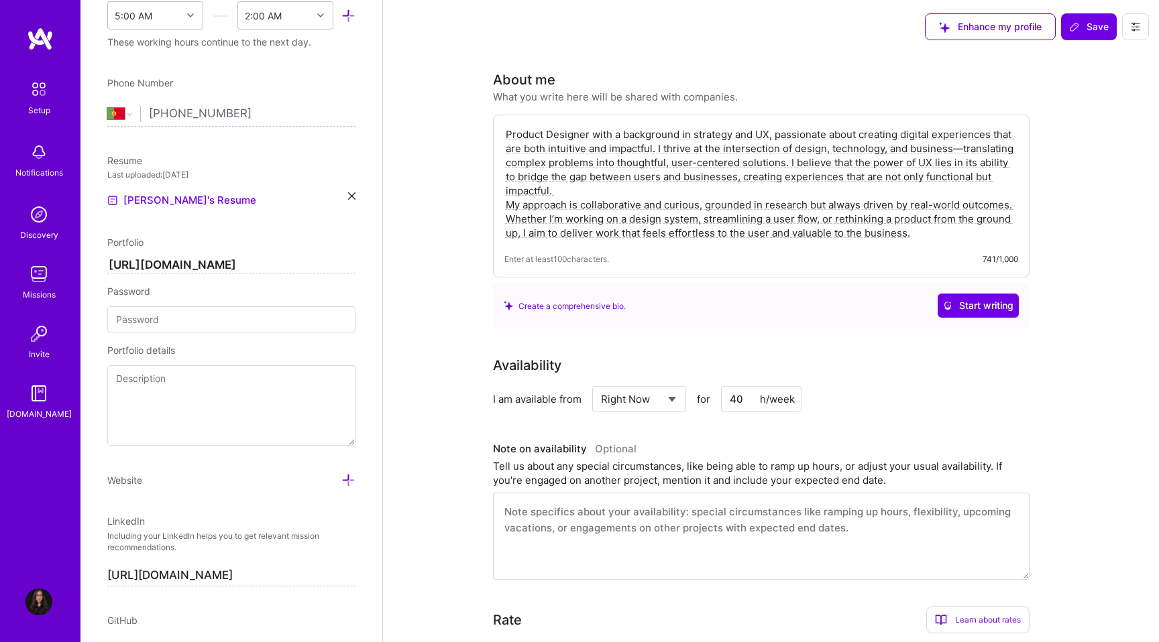
scroll to position [459, 0]
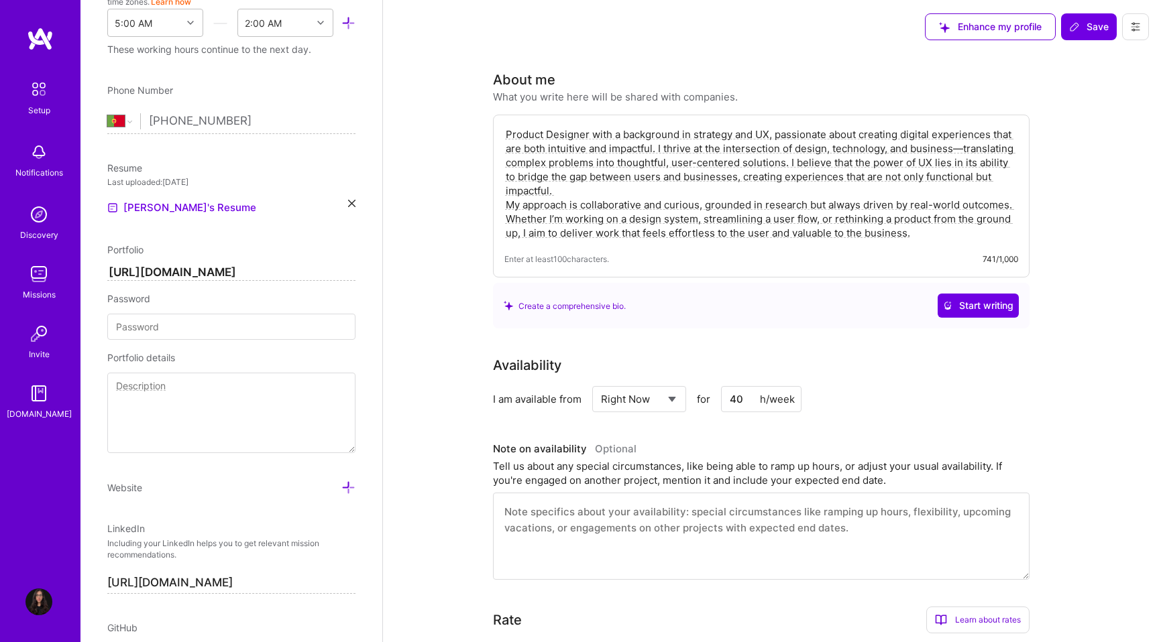
click at [241, 123] on input "[PHONE_NUMBER]" at bounding box center [252, 121] width 207 height 39
select select "US"
type input "9"
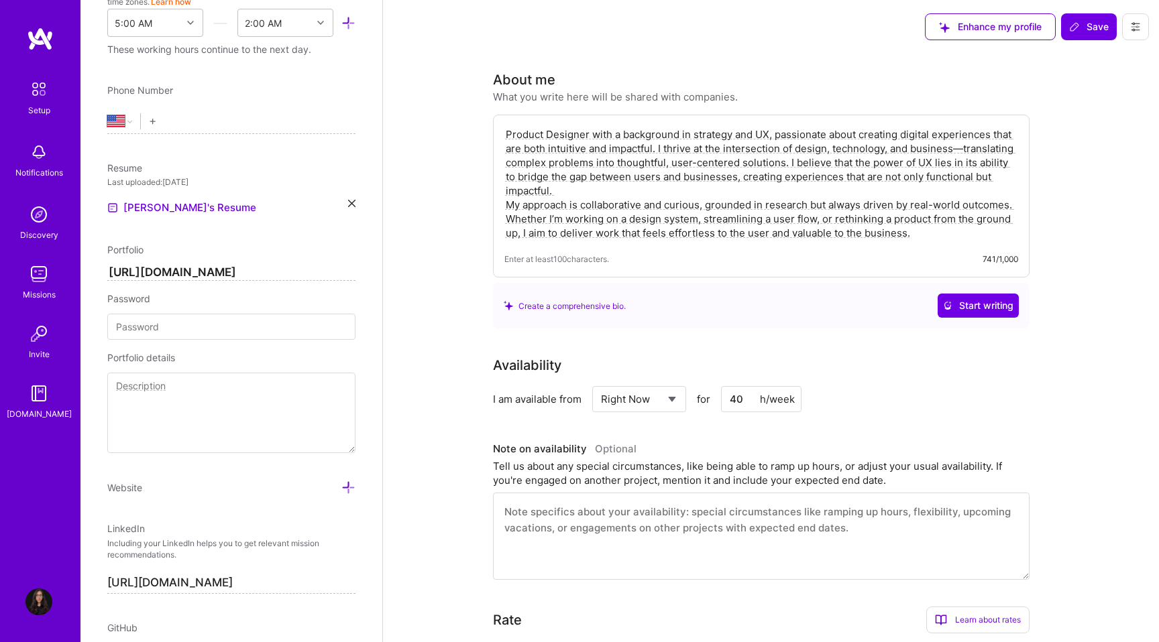
type input "+9"
select select "TR"
type input "[PHONE_NUMBER]"
click at [1084, 24] on span "Save" at bounding box center [1089, 26] width 40 height 13
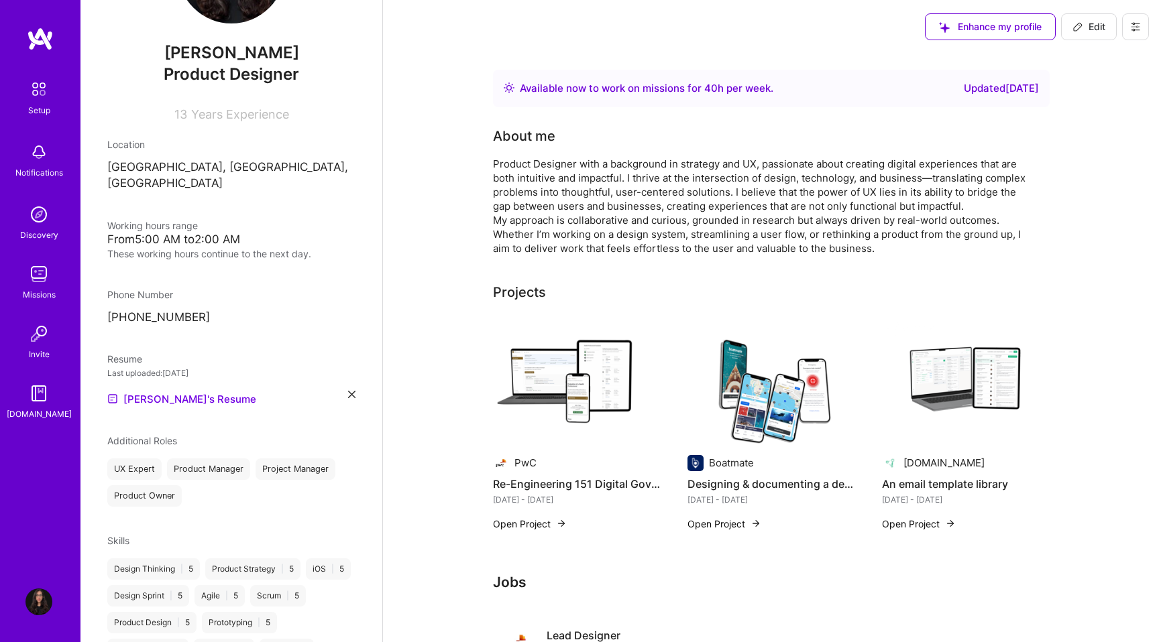
scroll to position [0, 0]
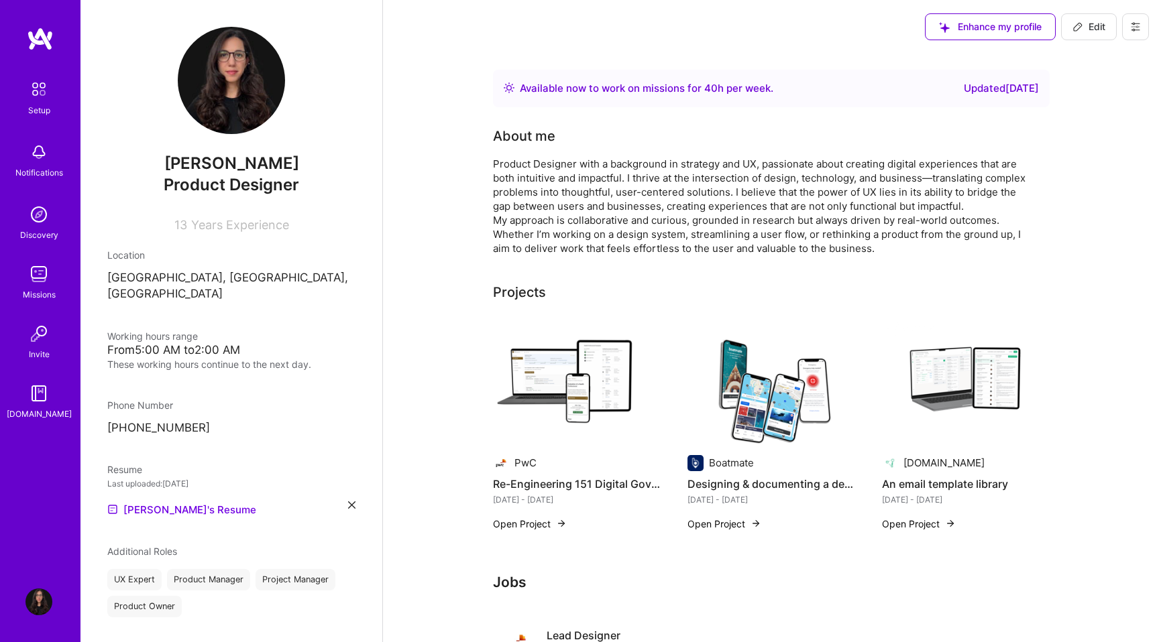
click at [41, 41] on img at bounding box center [40, 39] width 27 height 24
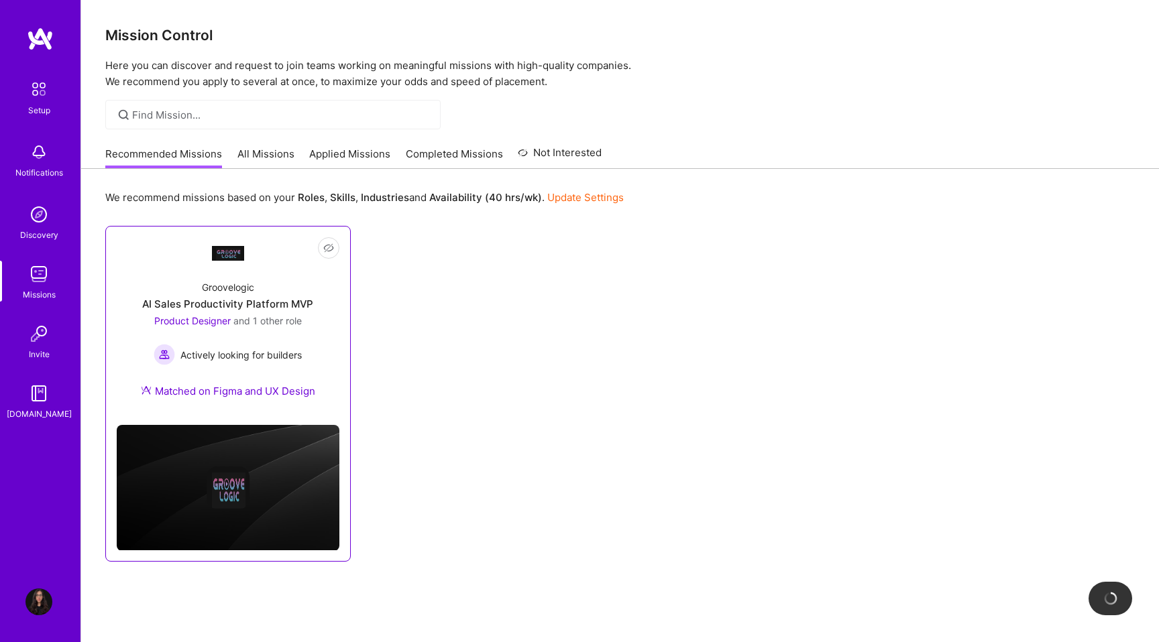
click at [259, 271] on div "Groovelogic AI Sales Productivity Platform MVP Product Designer and 1 other rol…" at bounding box center [228, 342] width 223 height 145
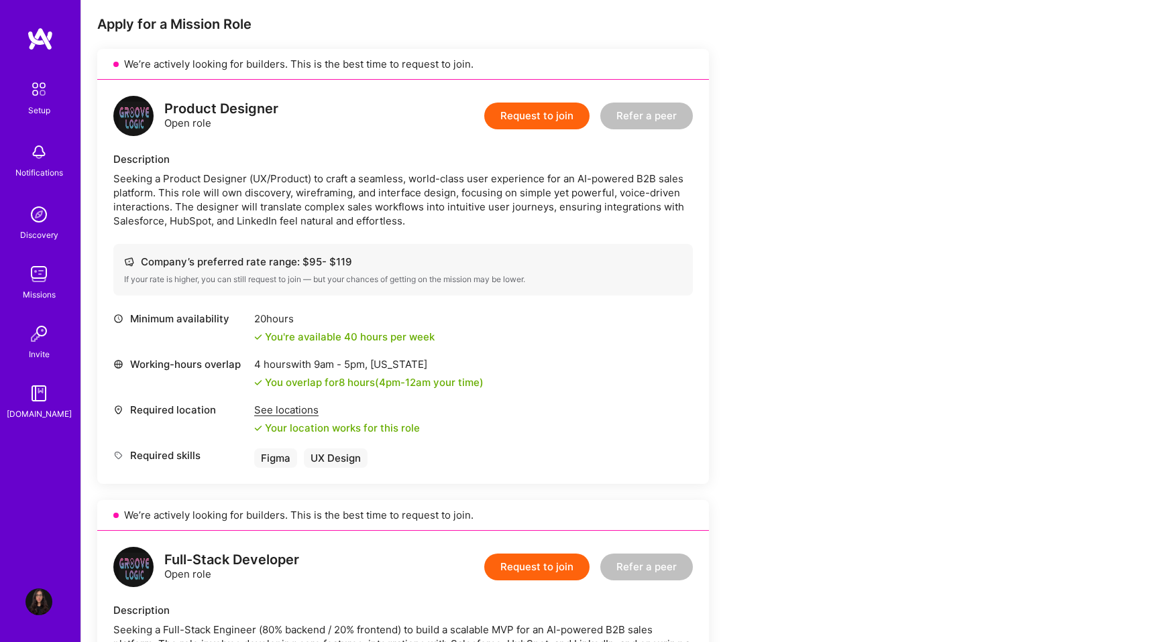
scroll to position [274, 0]
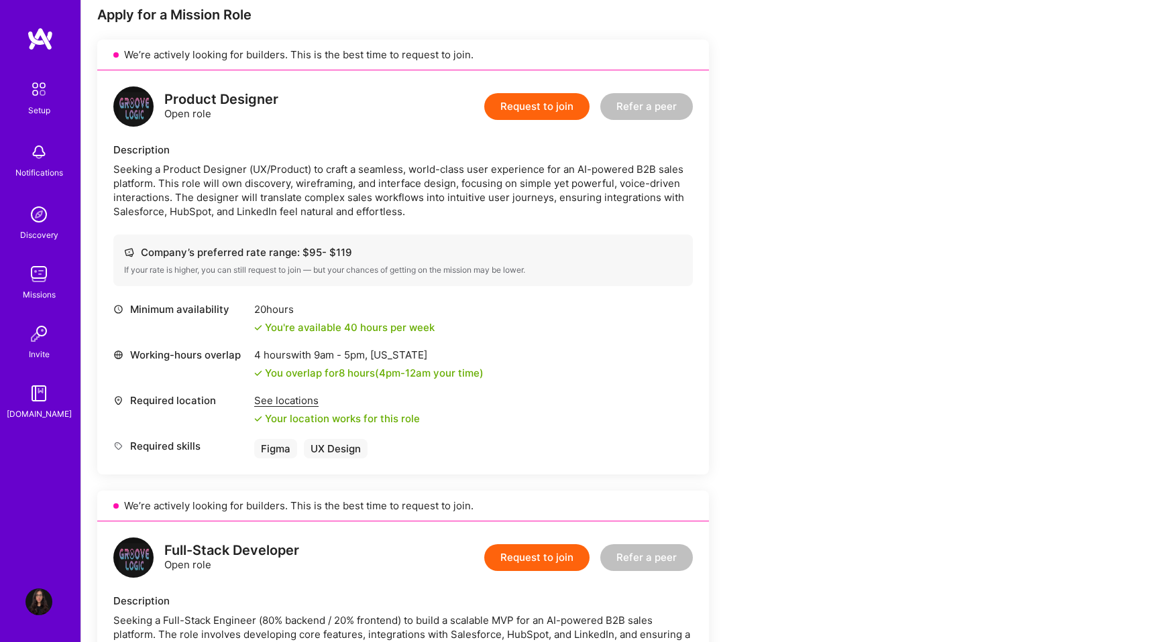
click at [535, 109] on button "Request to join" at bounding box center [536, 106] width 105 height 27
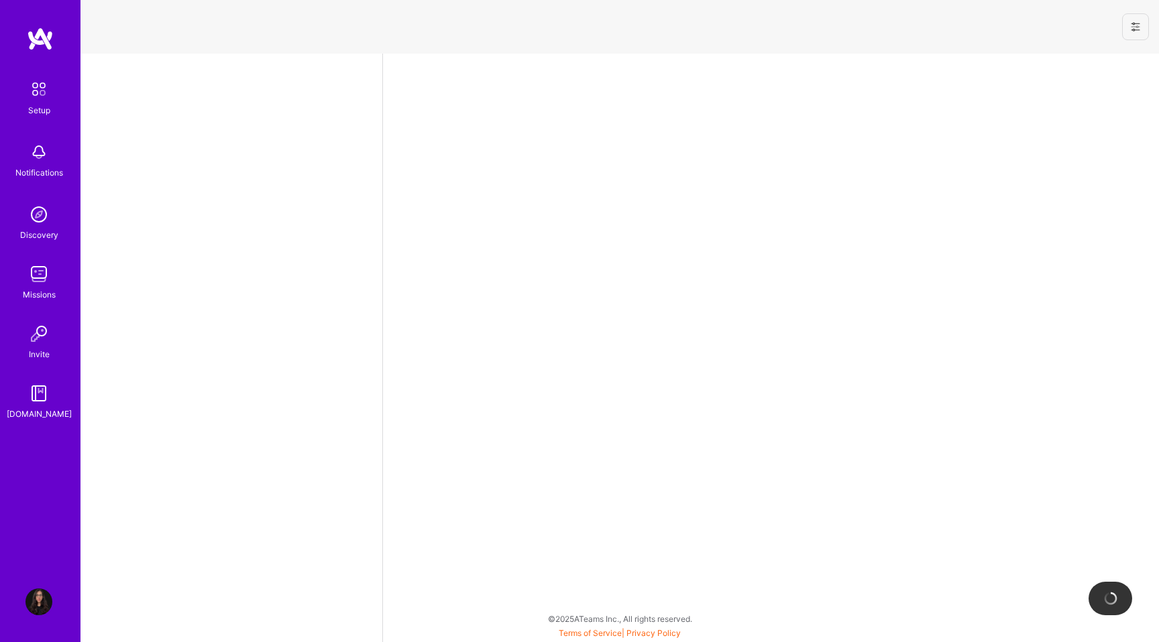
select select "TR"
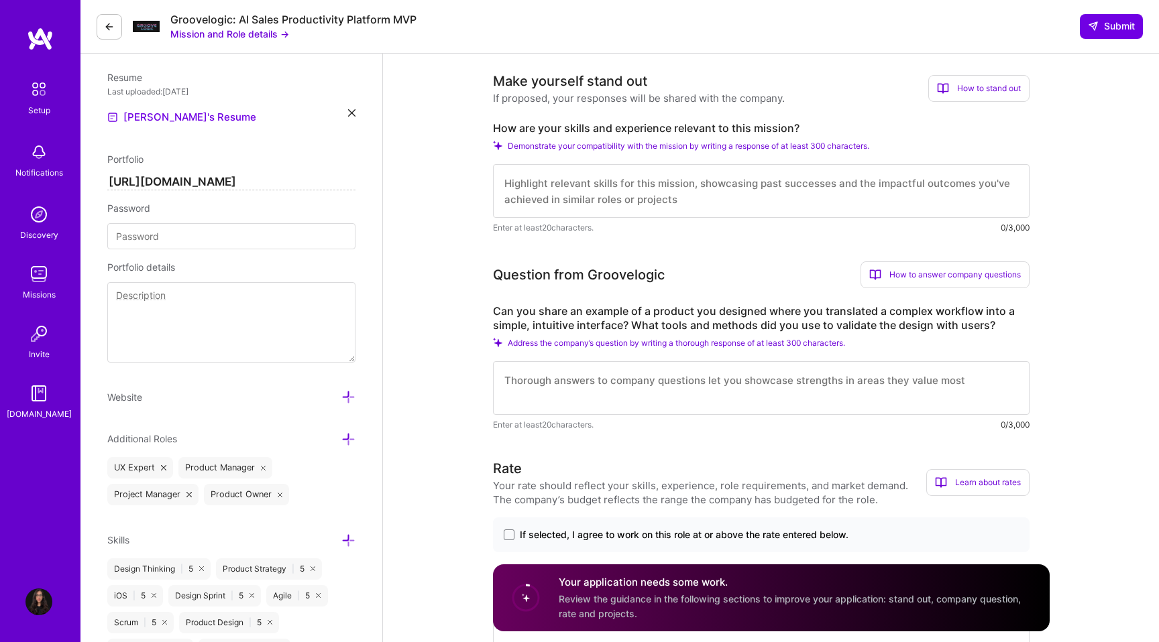
scroll to position [351, 0]
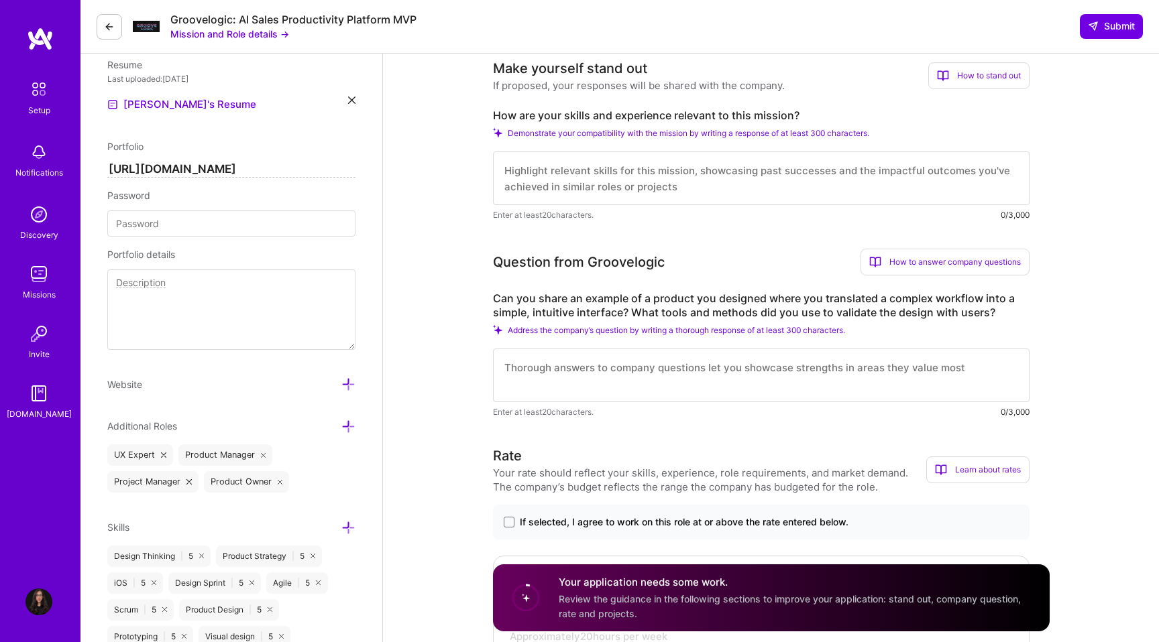
click at [559, 178] on textarea at bounding box center [761, 179] width 536 height 54
click at [557, 171] on textarea at bounding box center [761, 179] width 536 height 54
paste textarea "L ipsumdolor si ametconsect adipisc elitsed doei tempo, incidi utlaboreet—d mag…"
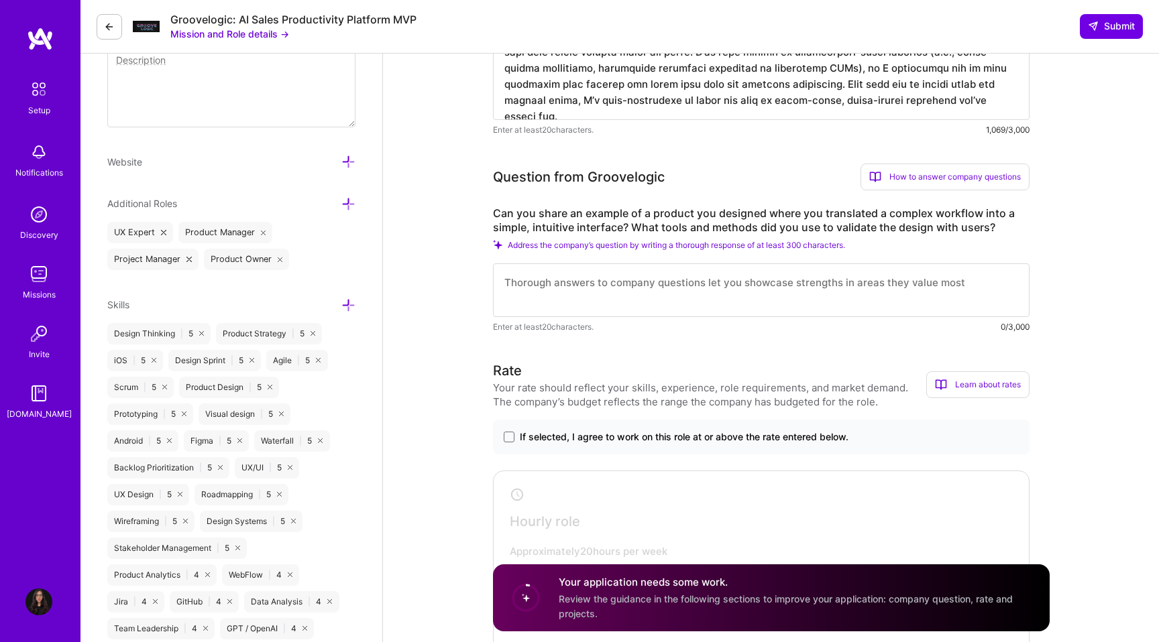
scroll to position [577, 0]
type textarea "L ipsumdolor si ametconsect adipisc elitsed doei tempo, incidi utlaboreet—d mag…"
click at [574, 263] on textarea at bounding box center [761, 288] width 536 height 54
click at [573, 274] on textarea at bounding box center [761, 288] width 536 height 54
paste textarea "L ipsumd sitamet co ad elit se Doeiusm, t InC utlaboreetdol ma aliquae adminimv…"
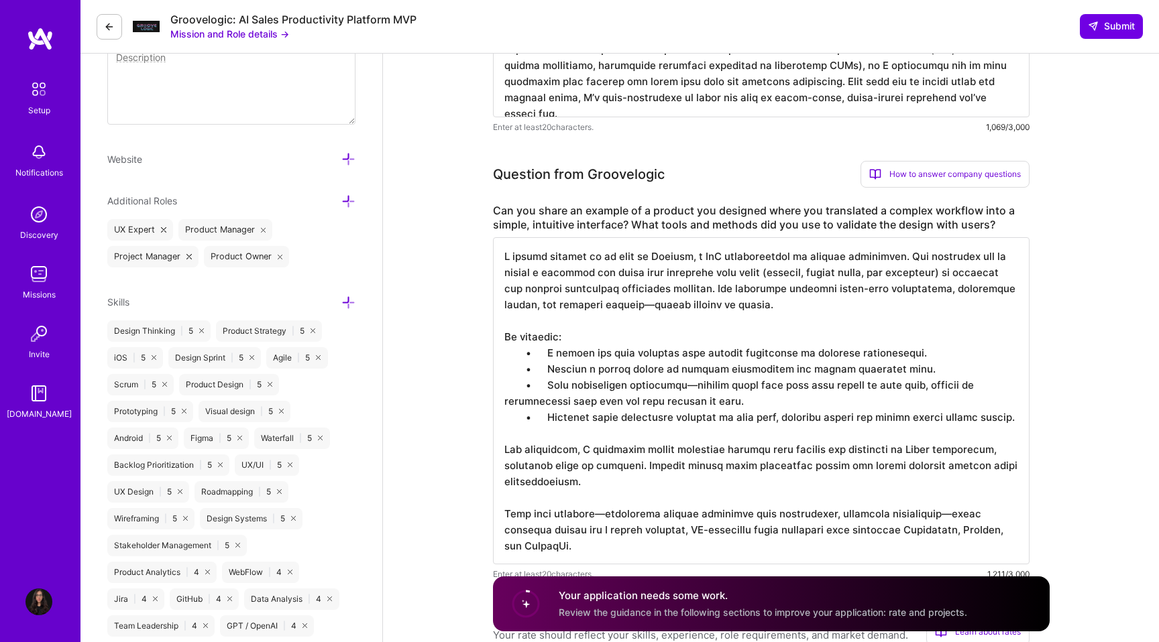
scroll to position [559, 0]
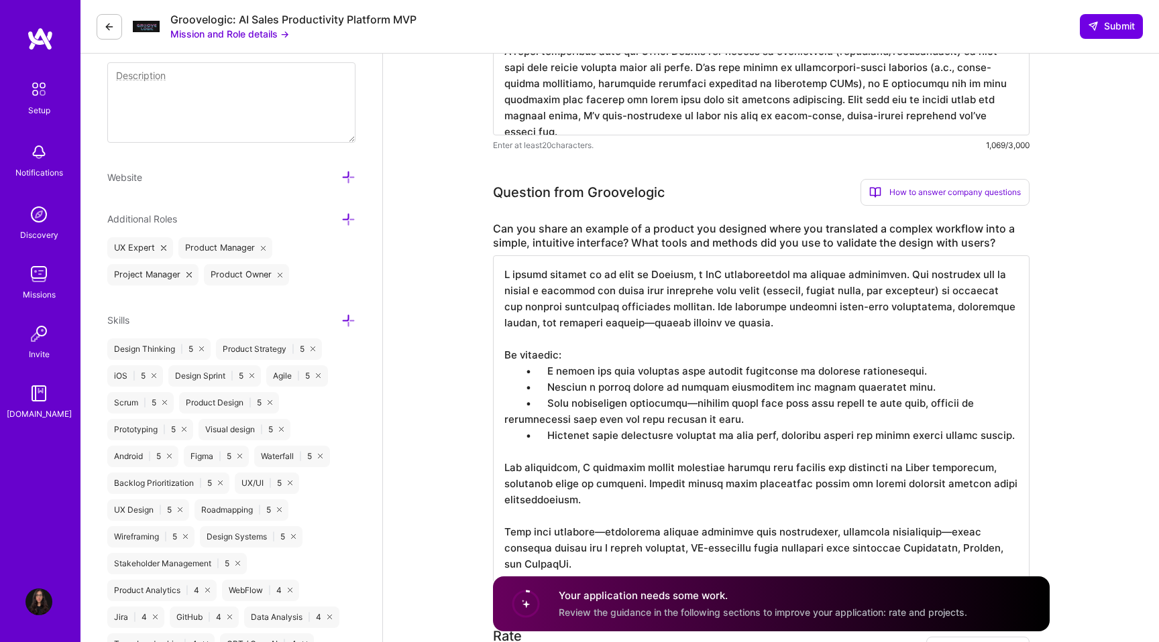
click at [681, 274] on textarea at bounding box center [761, 418] width 536 height 327
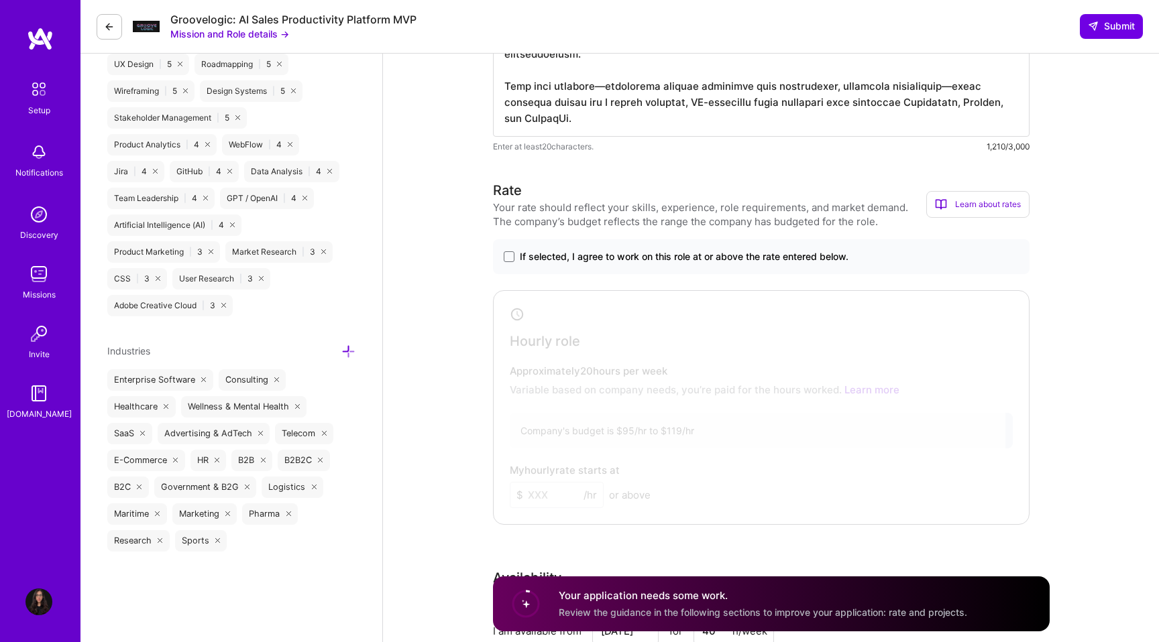
scroll to position [1007, 0]
type textarea "L ipsumd sitamet co ad elitse doeiusm, t InC utlaboreetdol ma aliquae adminimve…"
click at [509, 255] on span at bounding box center [509, 254] width 11 height 11
click at [0, 0] on input "If selected, I agree to work on this role at or above the rate entered below." at bounding box center [0, 0] width 0 height 0
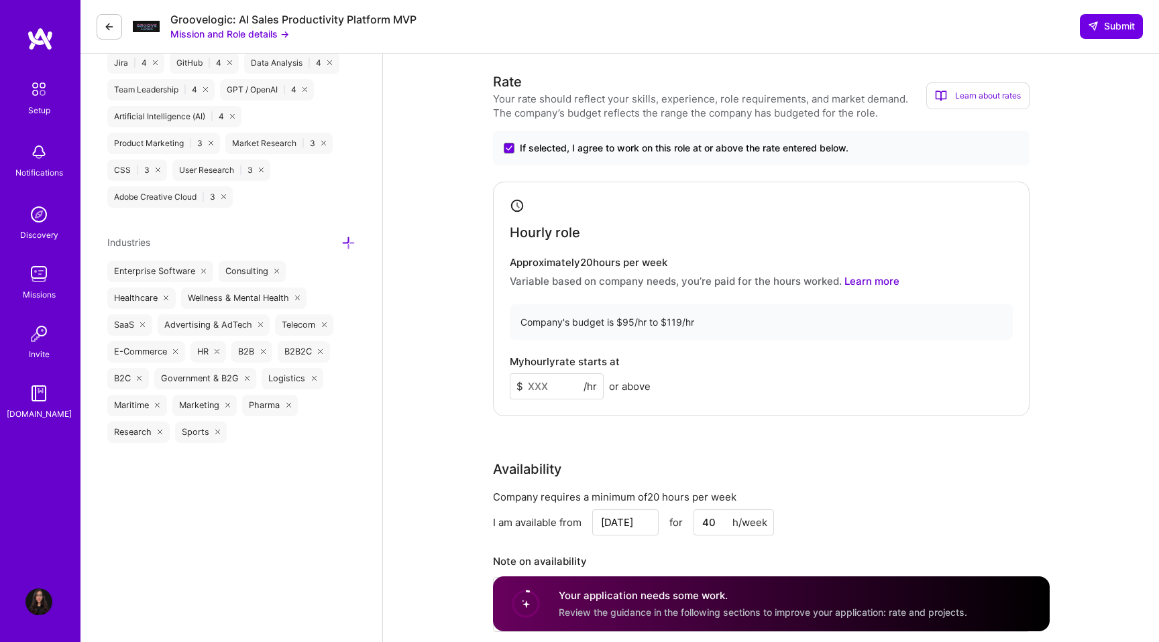
scroll to position [1122, 0]
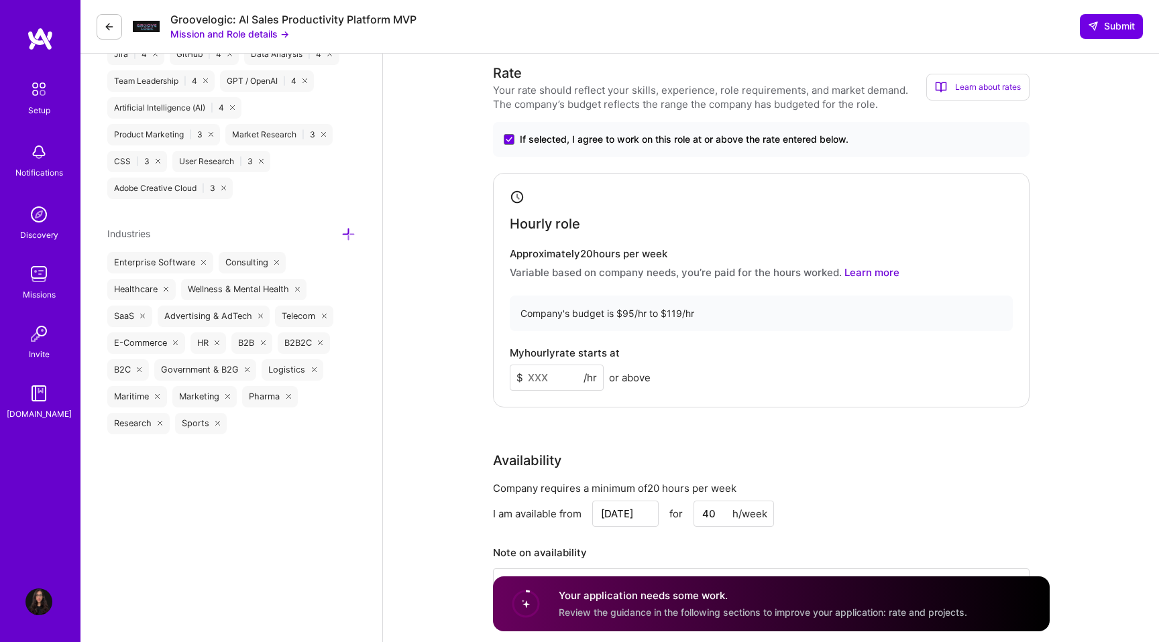
click at [533, 376] on input at bounding box center [557, 378] width 94 height 26
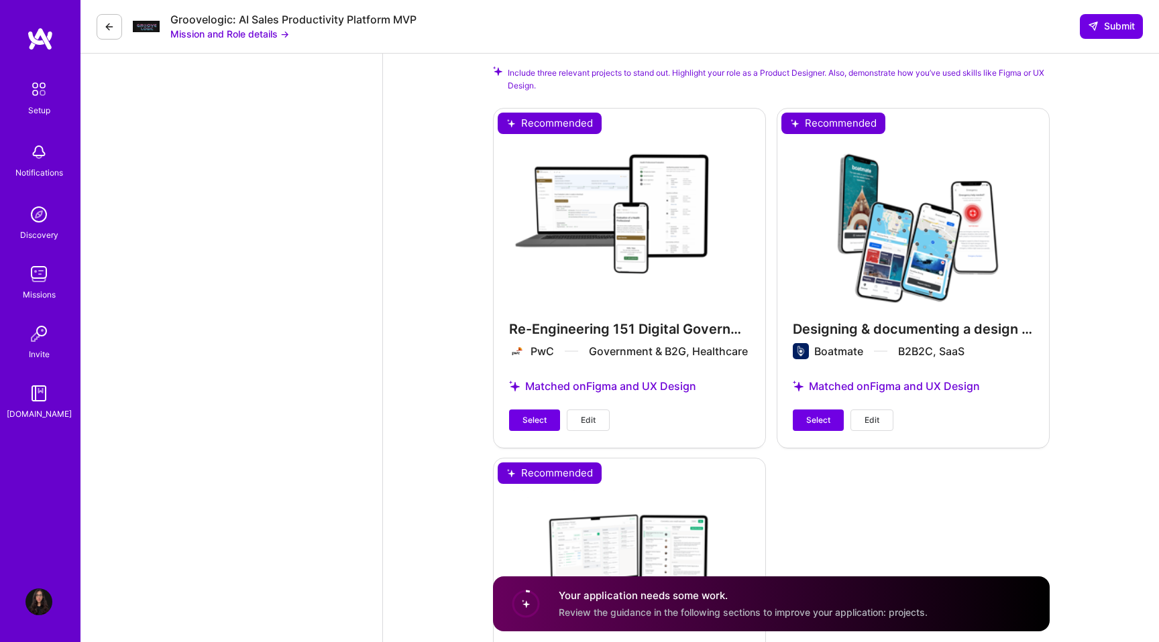
scroll to position [1954, 0]
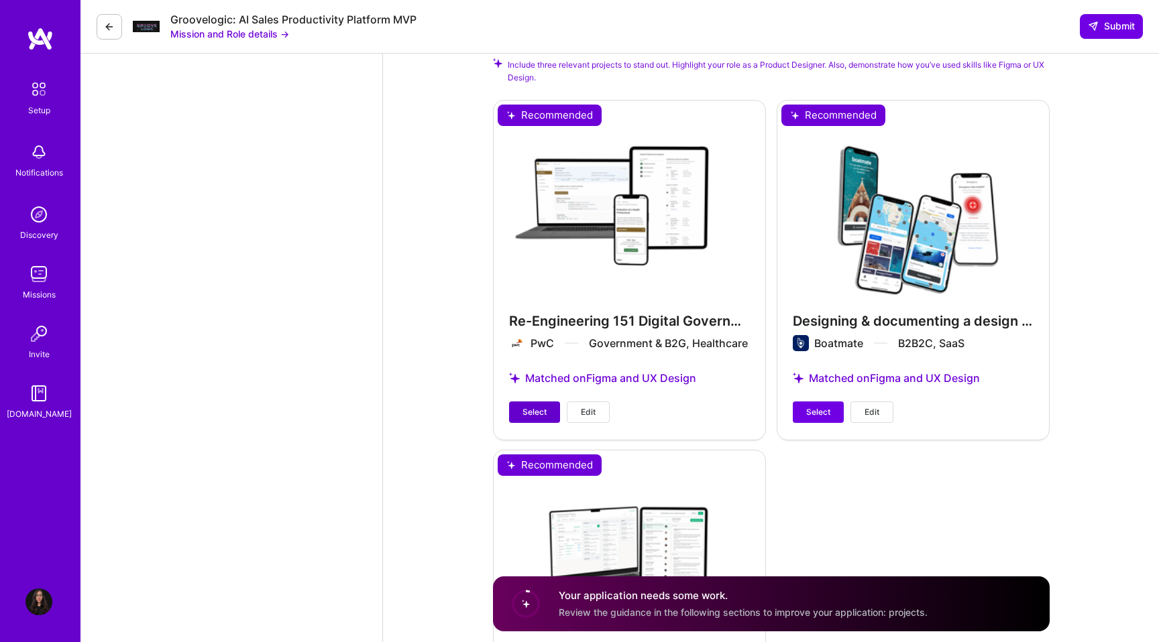
type input "110"
click at [531, 410] on span "Select" at bounding box center [534, 412] width 24 height 12
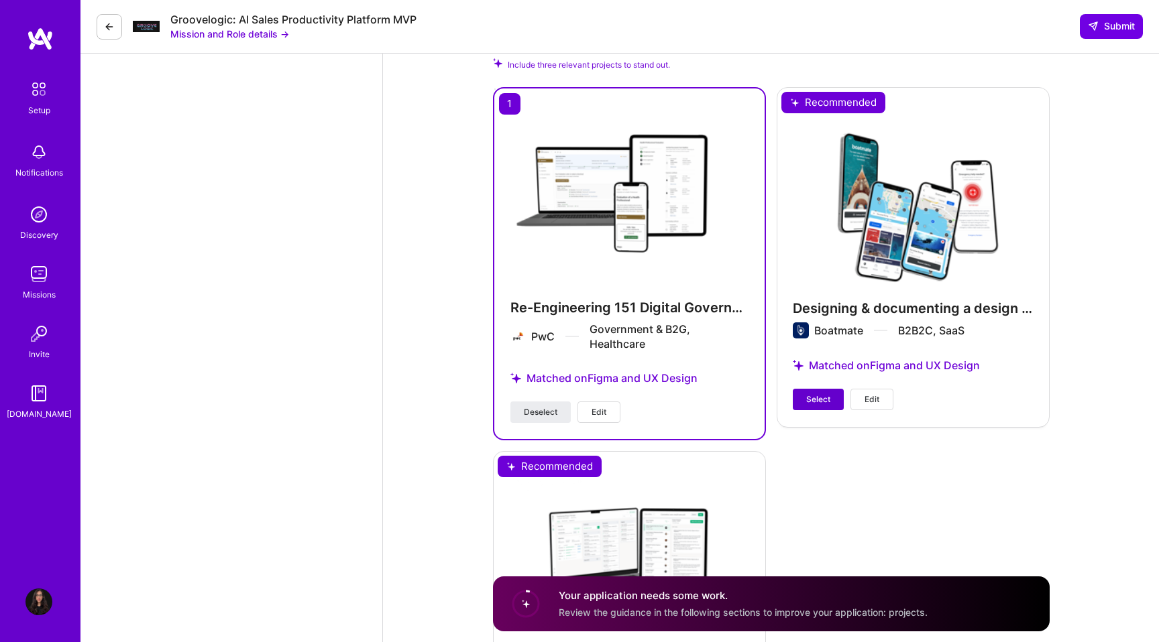
click at [807, 397] on span "Select" at bounding box center [818, 400] width 24 height 12
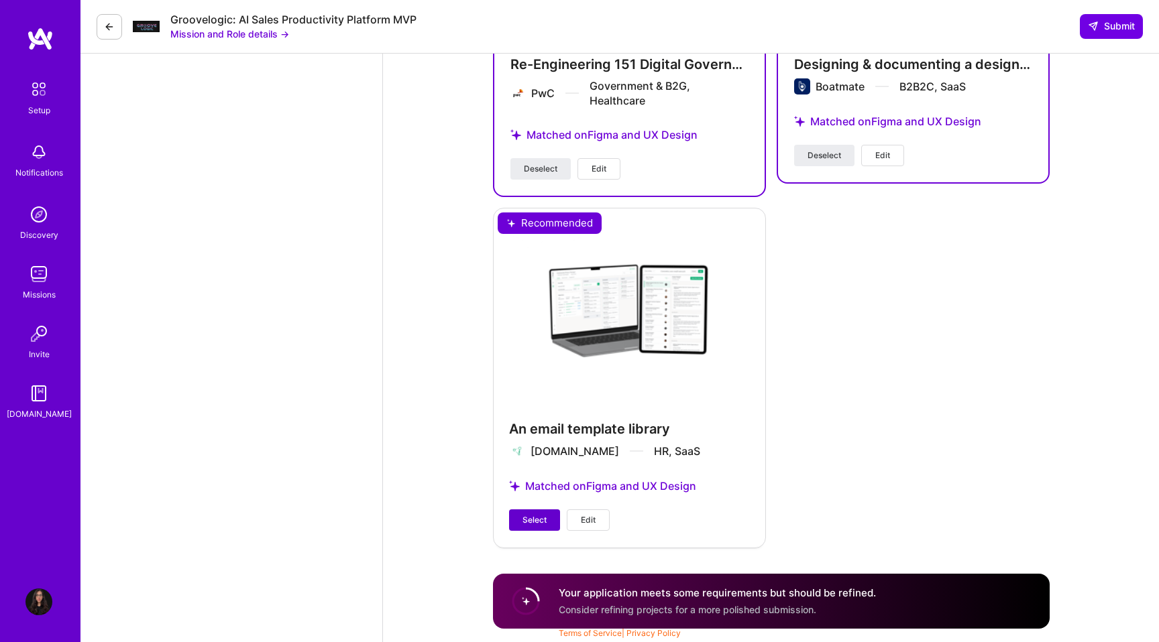
click at [536, 519] on span "Select" at bounding box center [534, 520] width 24 height 12
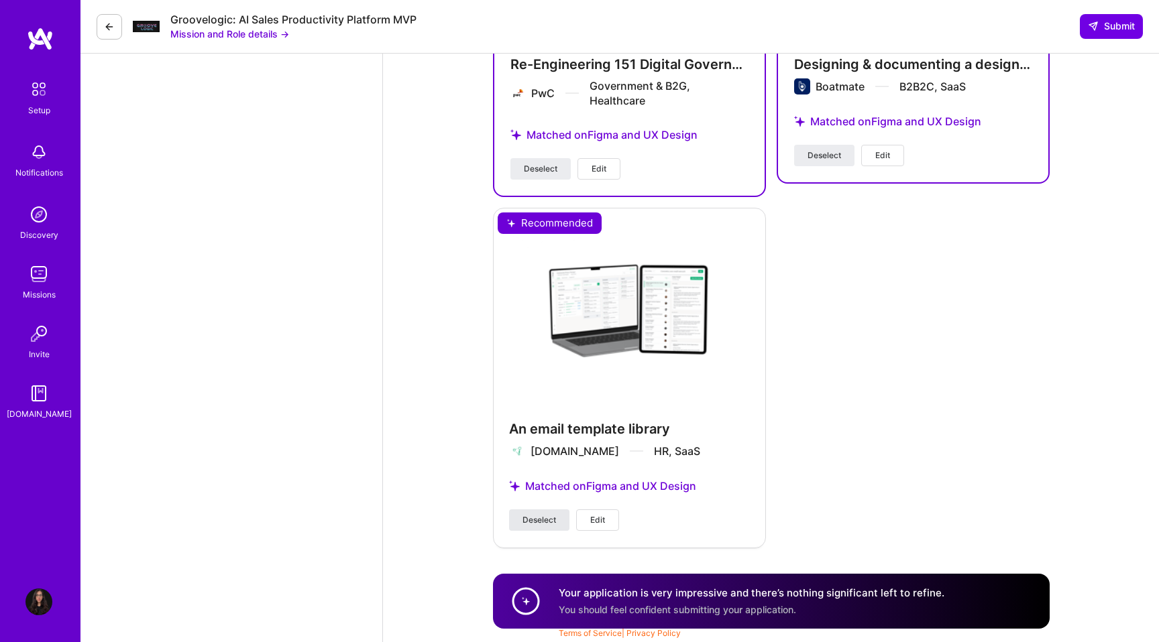
scroll to position [2169, 0]
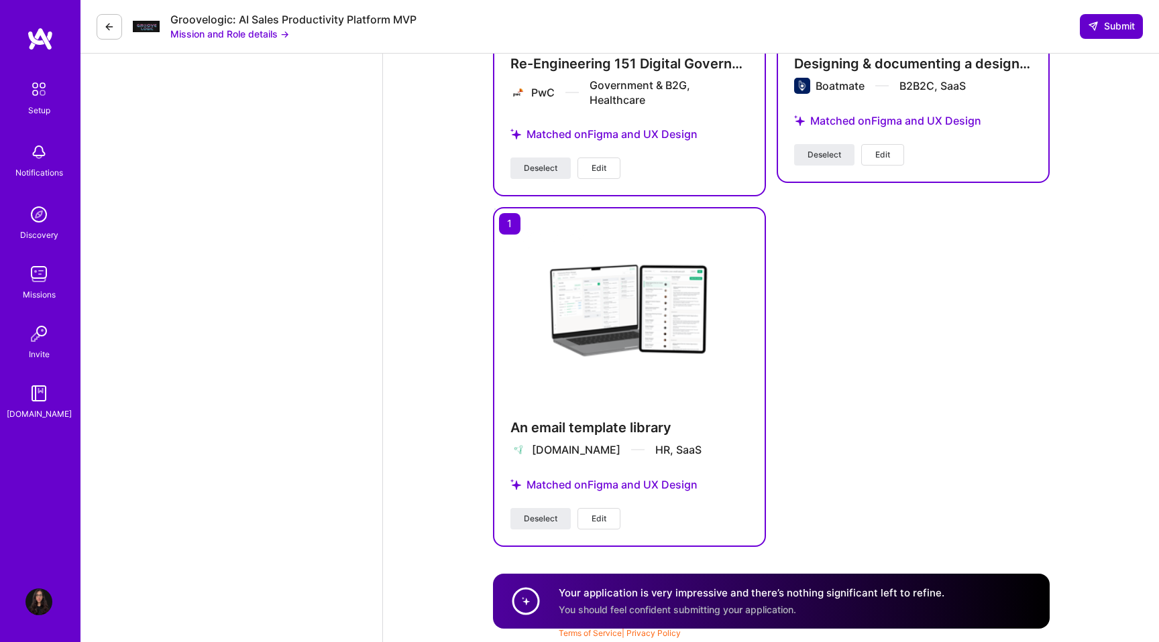
click at [1106, 26] on span "Submit" at bounding box center [1111, 25] width 47 height 13
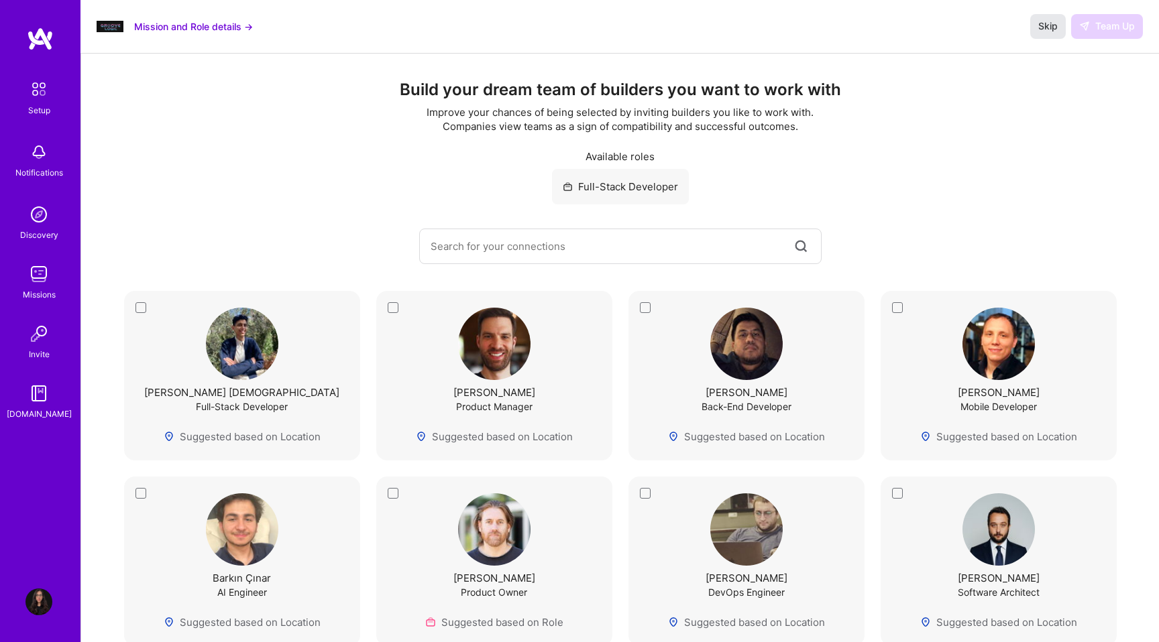
click at [1050, 27] on span "Skip" at bounding box center [1047, 25] width 19 height 13
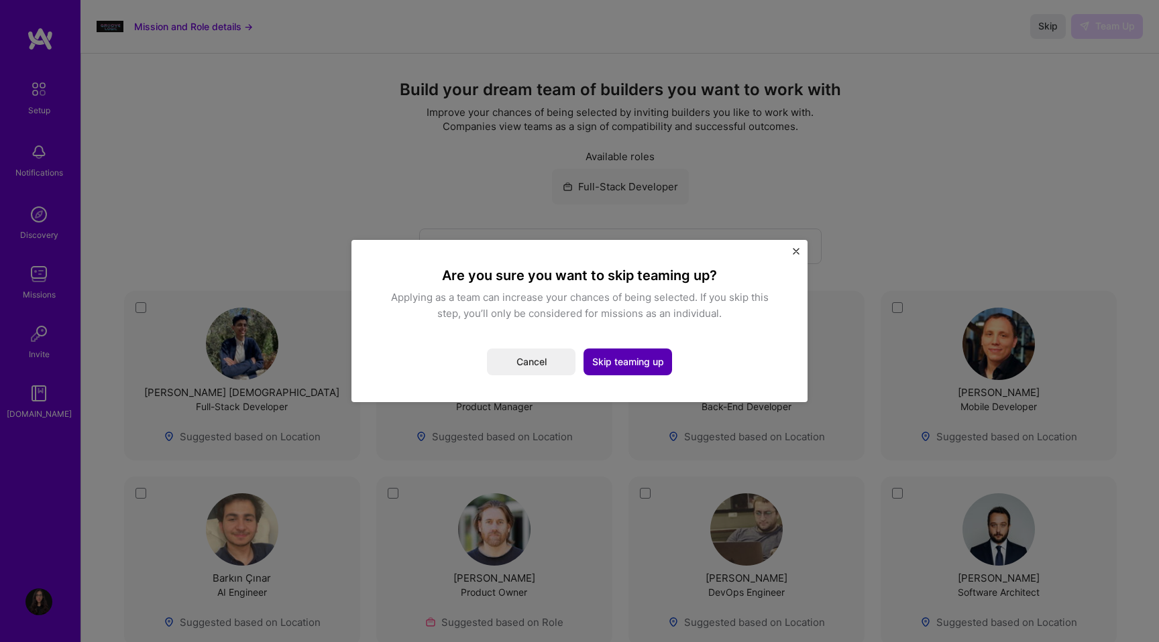
click at [635, 363] on button "Skip teaming up" at bounding box center [627, 362] width 89 height 27
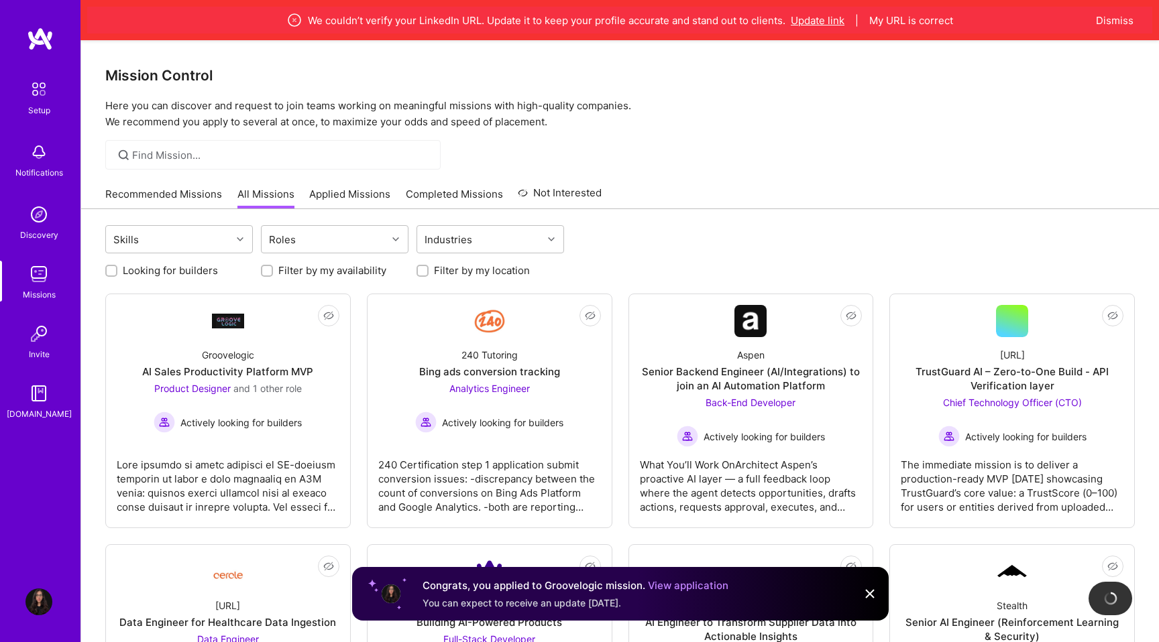
click at [819, 21] on button "Update link" at bounding box center [818, 20] width 54 height 14
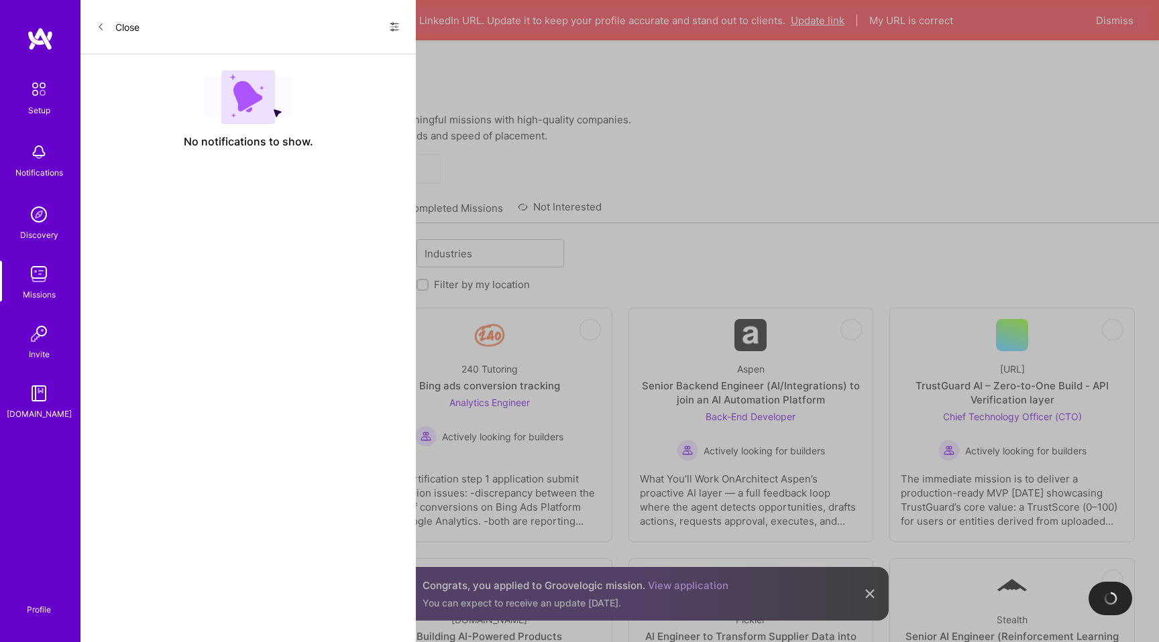
select select "TR"
select select "Right Now"
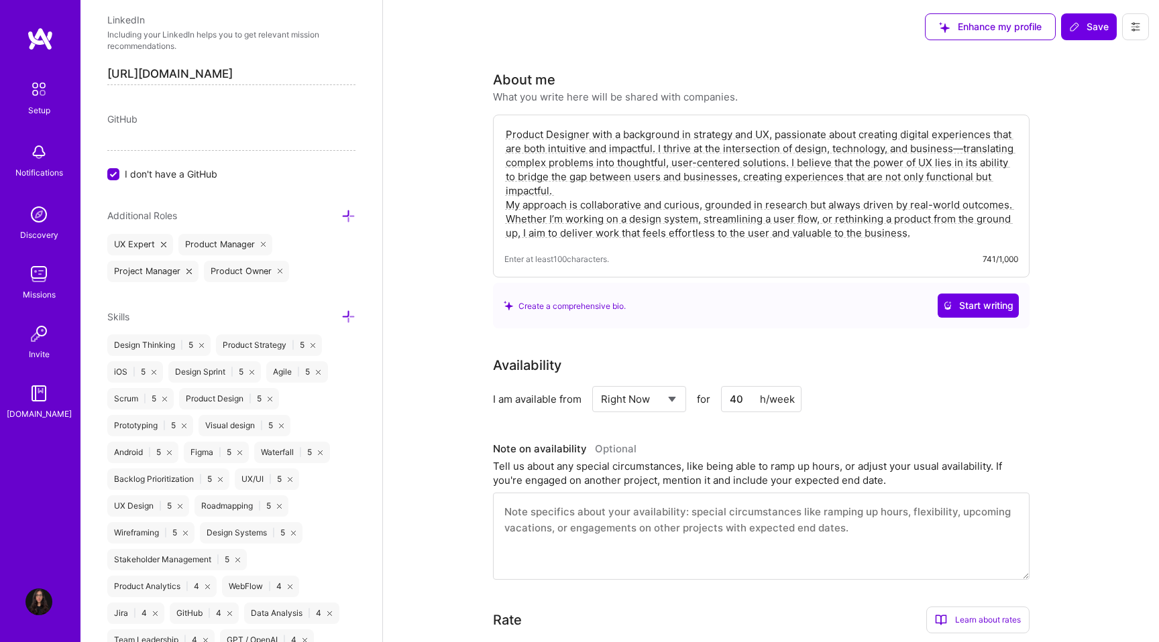
scroll to position [980, 0]
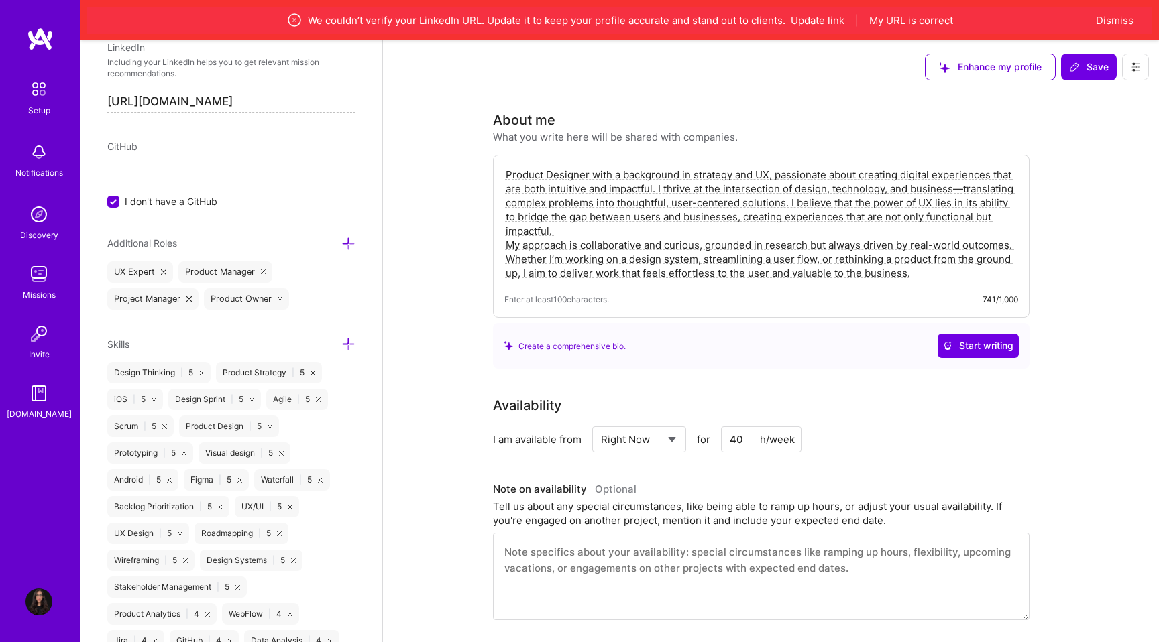
click at [288, 103] on input "[URL][DOMAIN_NAME]" at bounding box center [231, 101] width 248 height 21
click at [208, 101] on input "[URL][DOMAIN_NAME]" at bounding box center [231, 101] width 248 height 21
paste input "[DOMAIN_NAME][URL]"
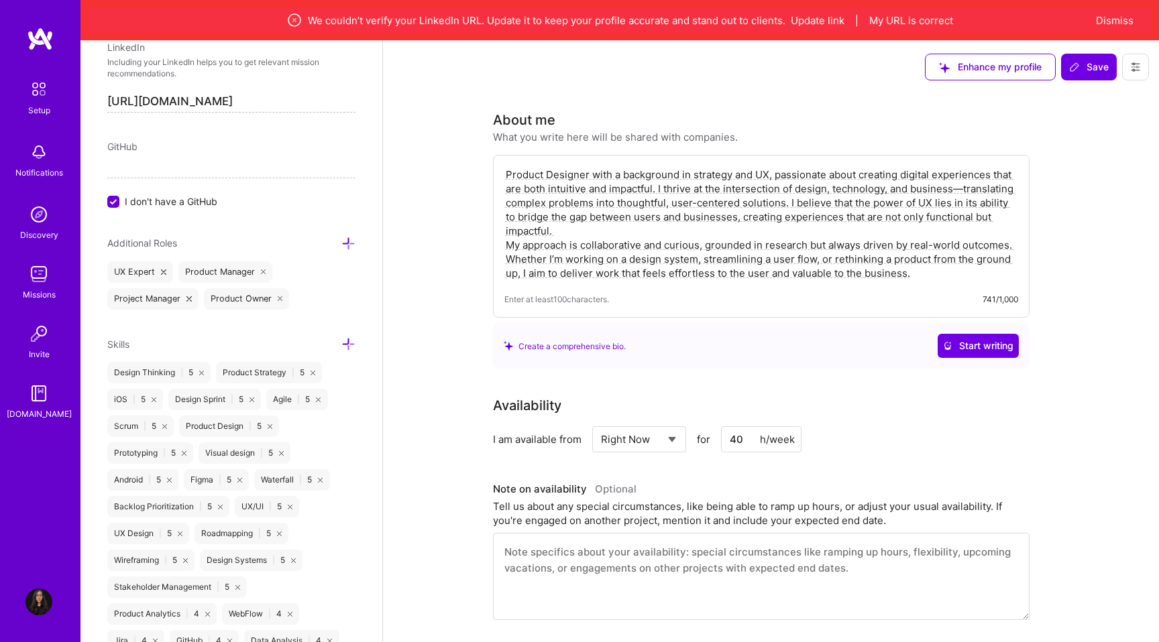
type input "[URL][DOMAIN_NAME]"
click at [1088, 73] on span "Save" at bounding box center [1089, 66] width 40 height 13
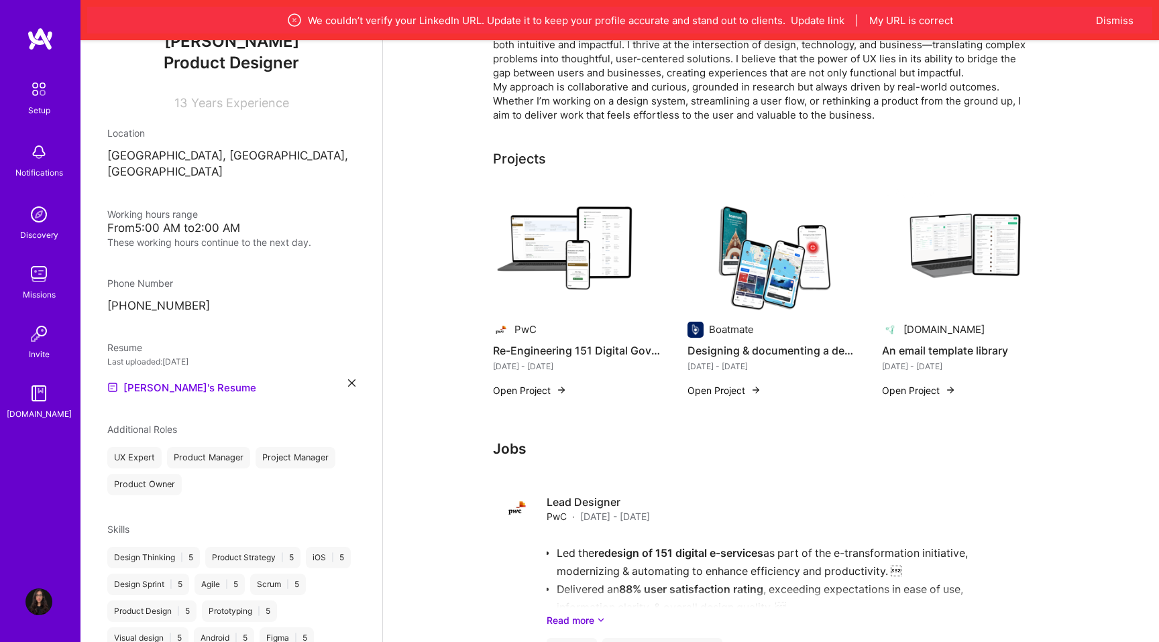
scroll to position [164, 0]
click at [913, 22] on button "My URL is correct" at bounding box center [911, 20] width 84 height 14
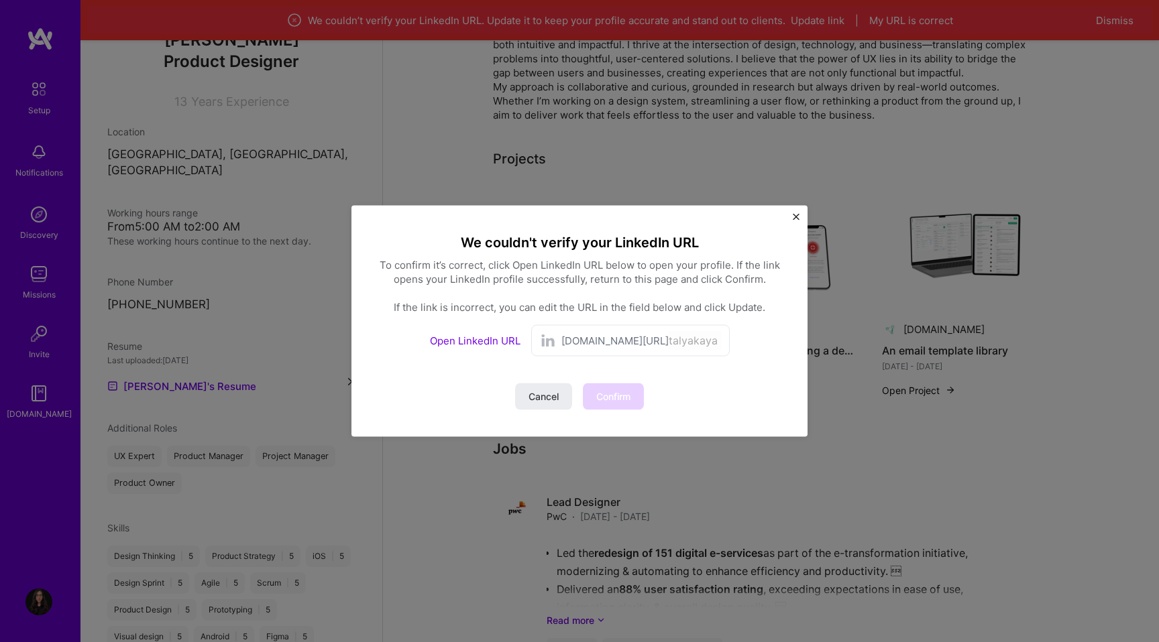
click at [479, 343] on link "Open LinkedIn URL" at bounding box center [475, 341] width 91 height 13
click at [484, 341] on link "Open LinkedIn URL" at bounding box center [475, 341] width 91 height 13
click at [606, 396] on span "Confirm" at bounding box center [613, 396] width 34 height 13
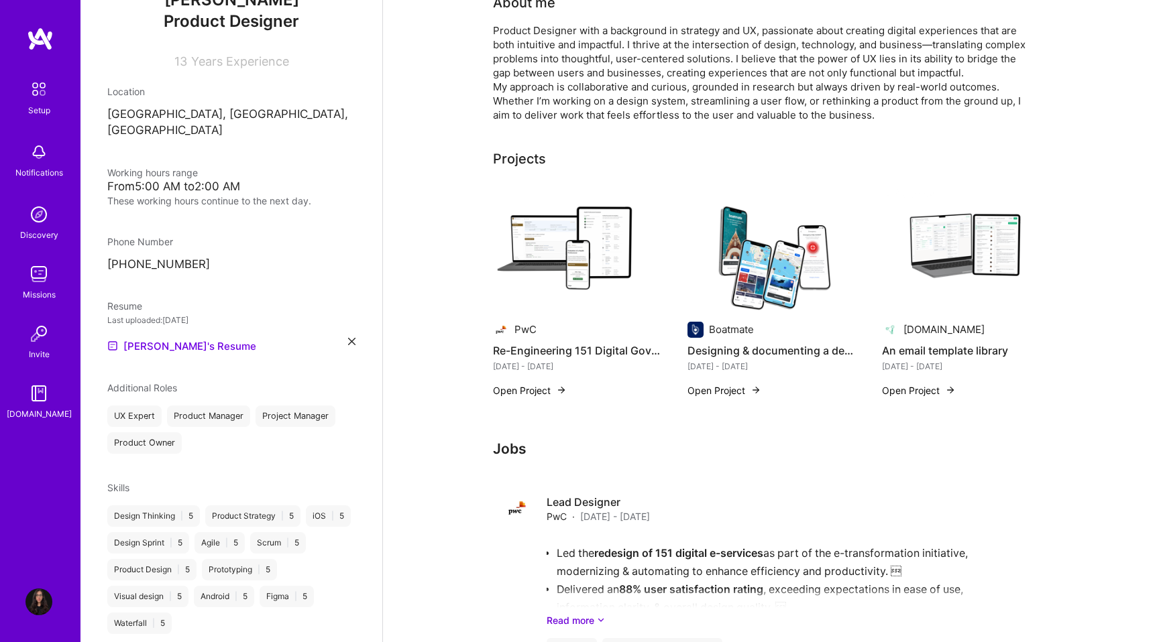
scroll to position [0, 0]
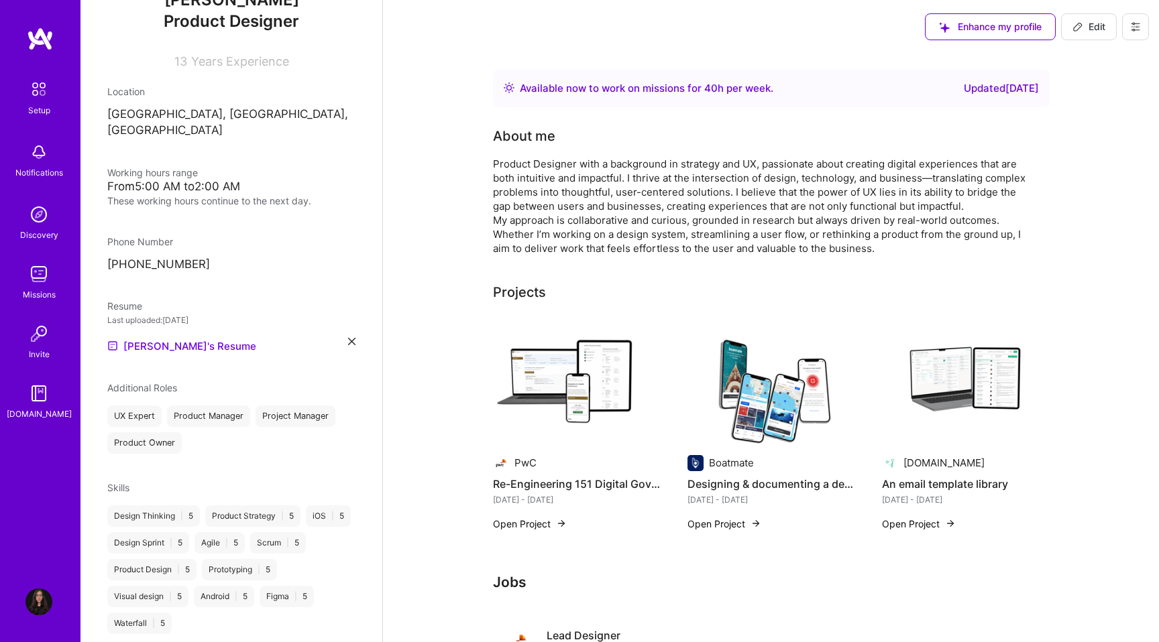
click at [39, 45] on img at bounding box center [40, 39] width 27 height 24
